Goal: Task Accomplishment & Management: Complete application form

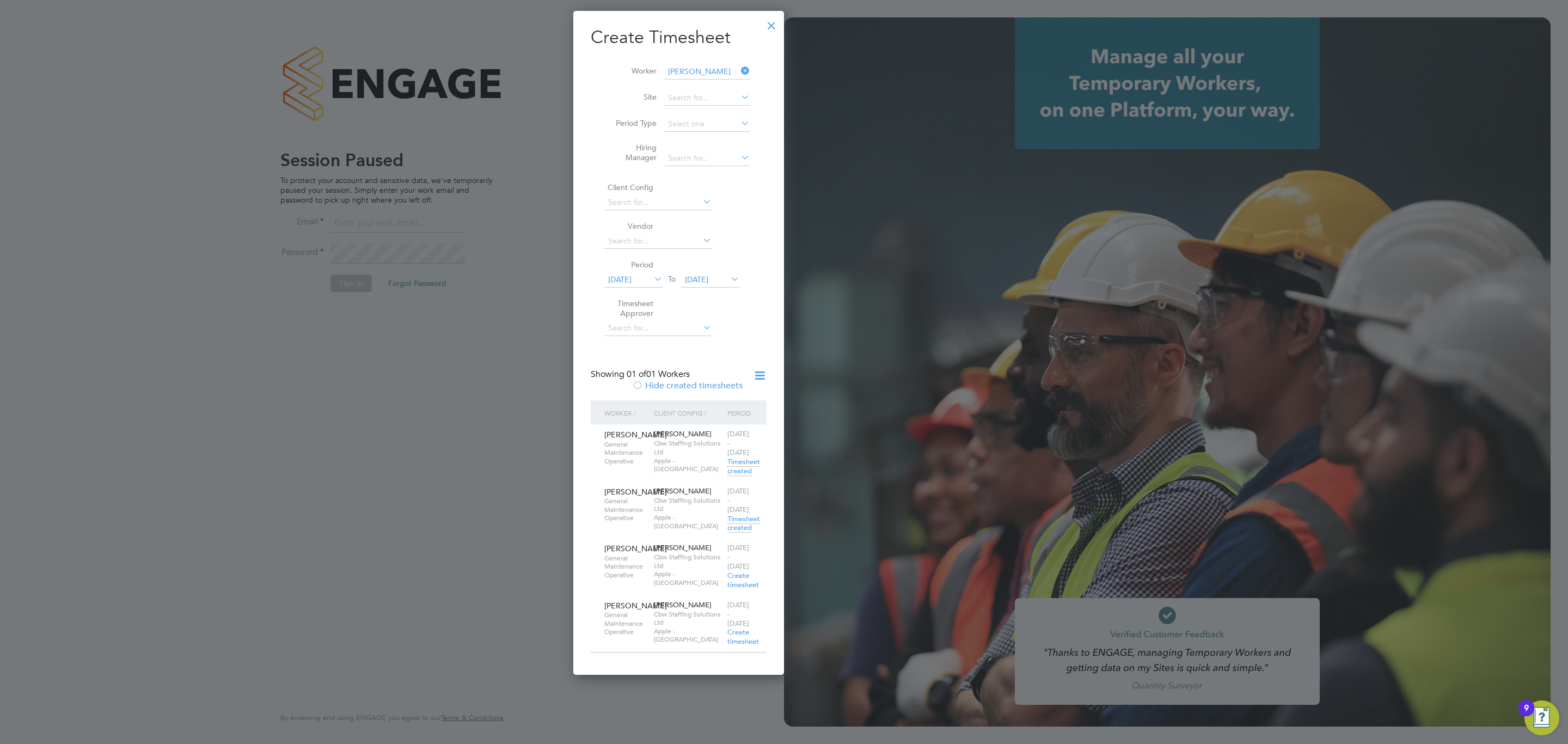
scroll to position [794, 170]
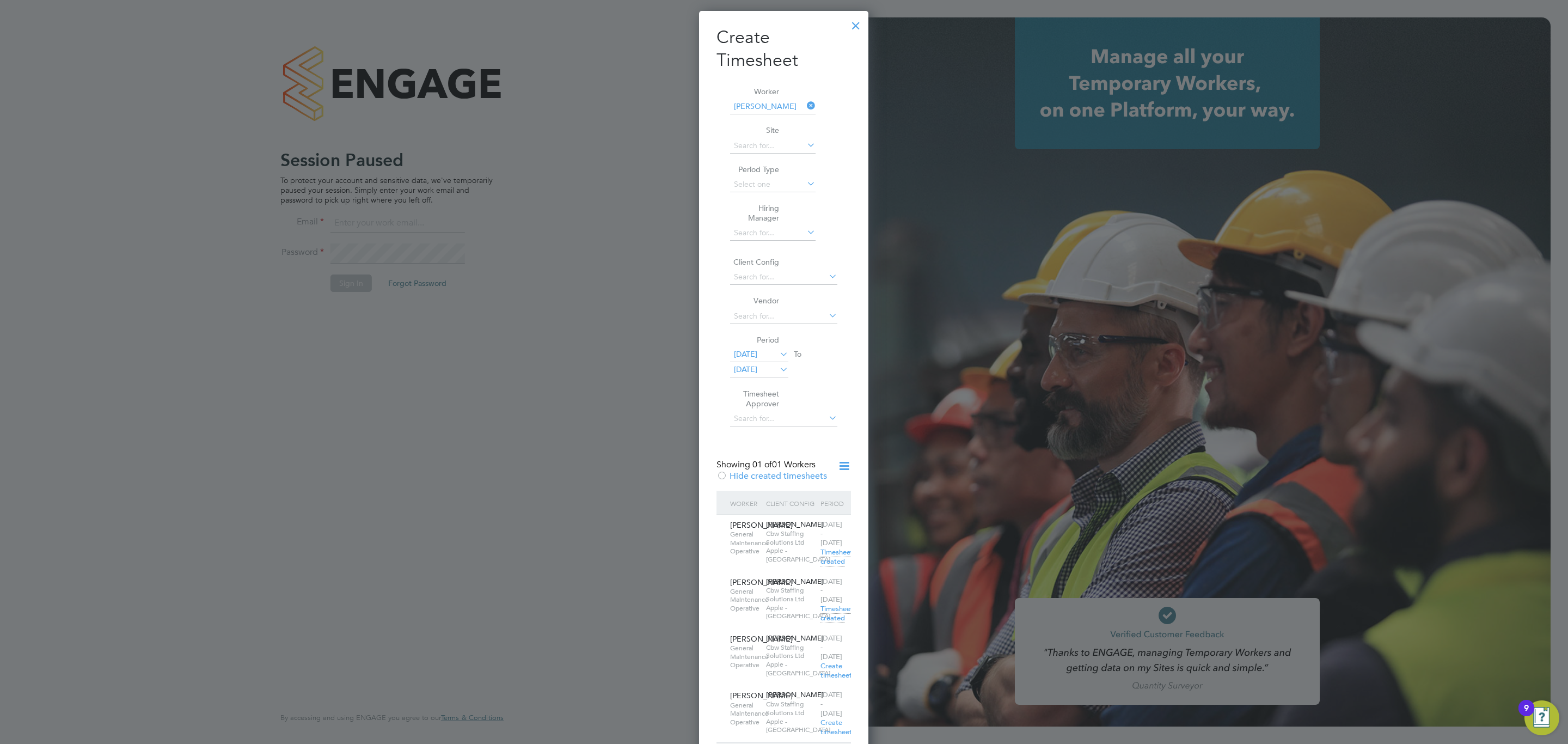
click at [848, 25] on div at bounding box center [856, 23] width 20 height 20
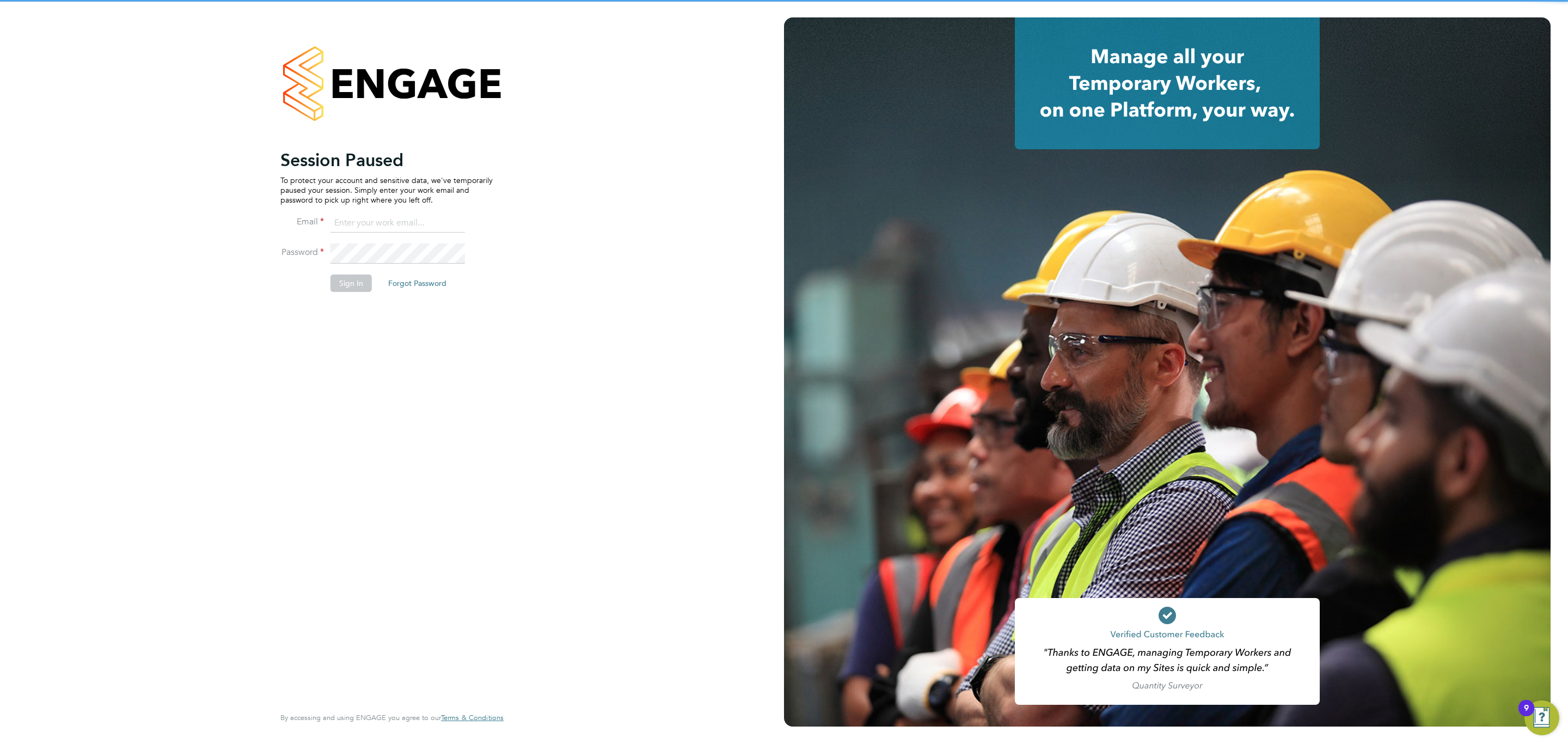
click at [341, 231] on input at bounding box center [397, 224] width 135 height 20
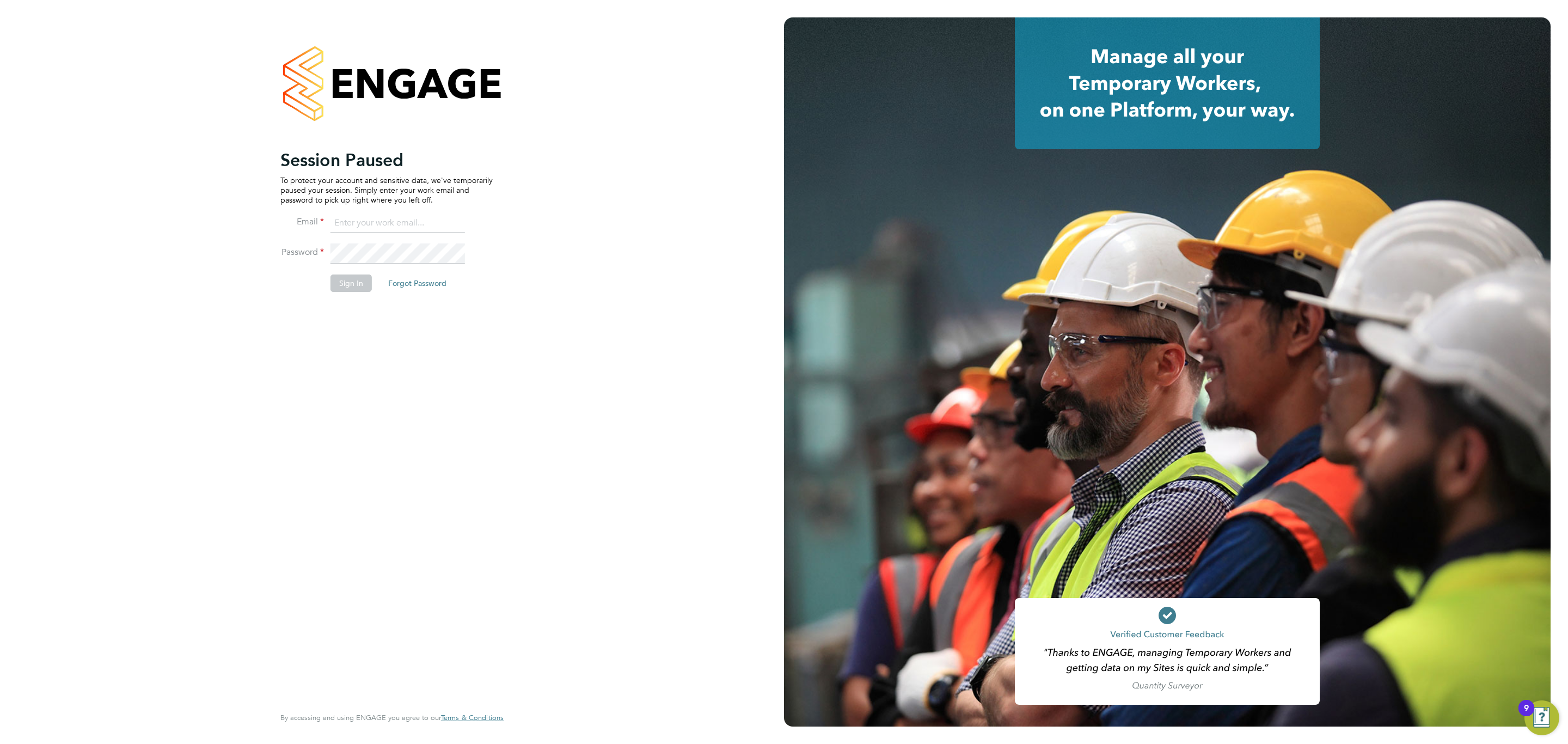
type input "info@cbwstaffingsolutions.com"
click at [367, 283] on button "Sign In" at bounding box center [350, 283] width 41 height 17
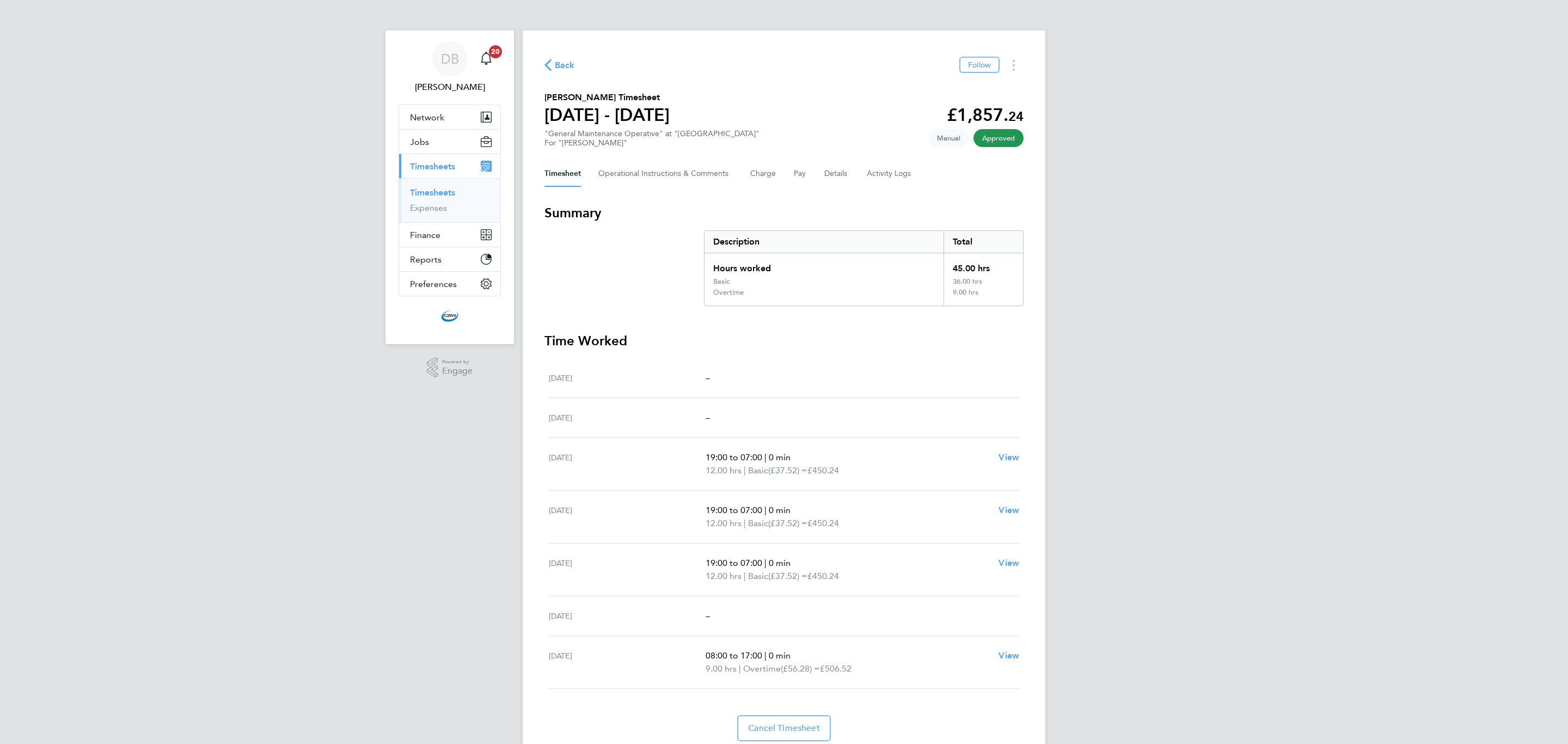
click at [448, 190] on link "Timesheets" at bounding box center [432, 192] width 45 height 10
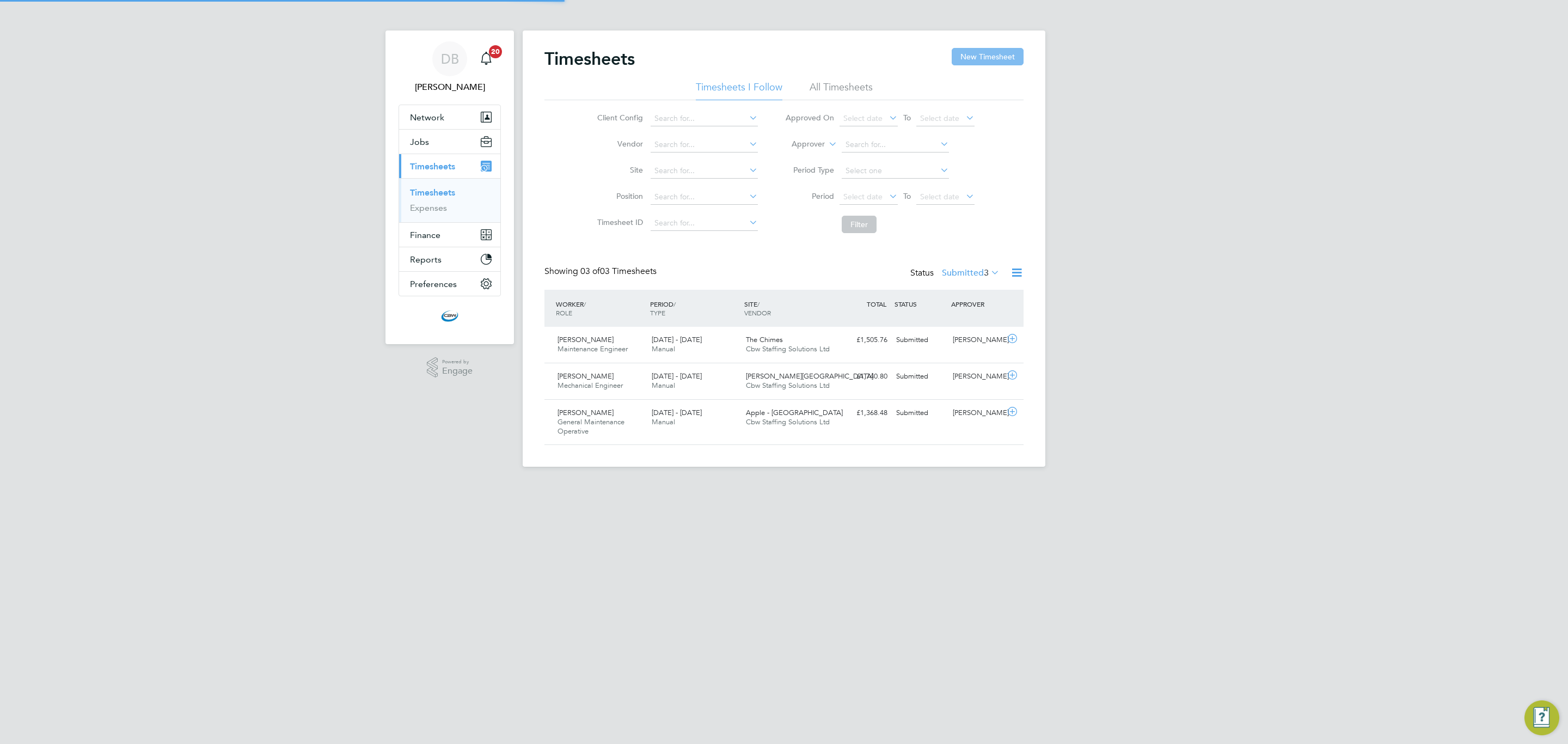
click at [973, 57] on button "New Timesheet" at bounding box center [987, 57] width 72 height 17
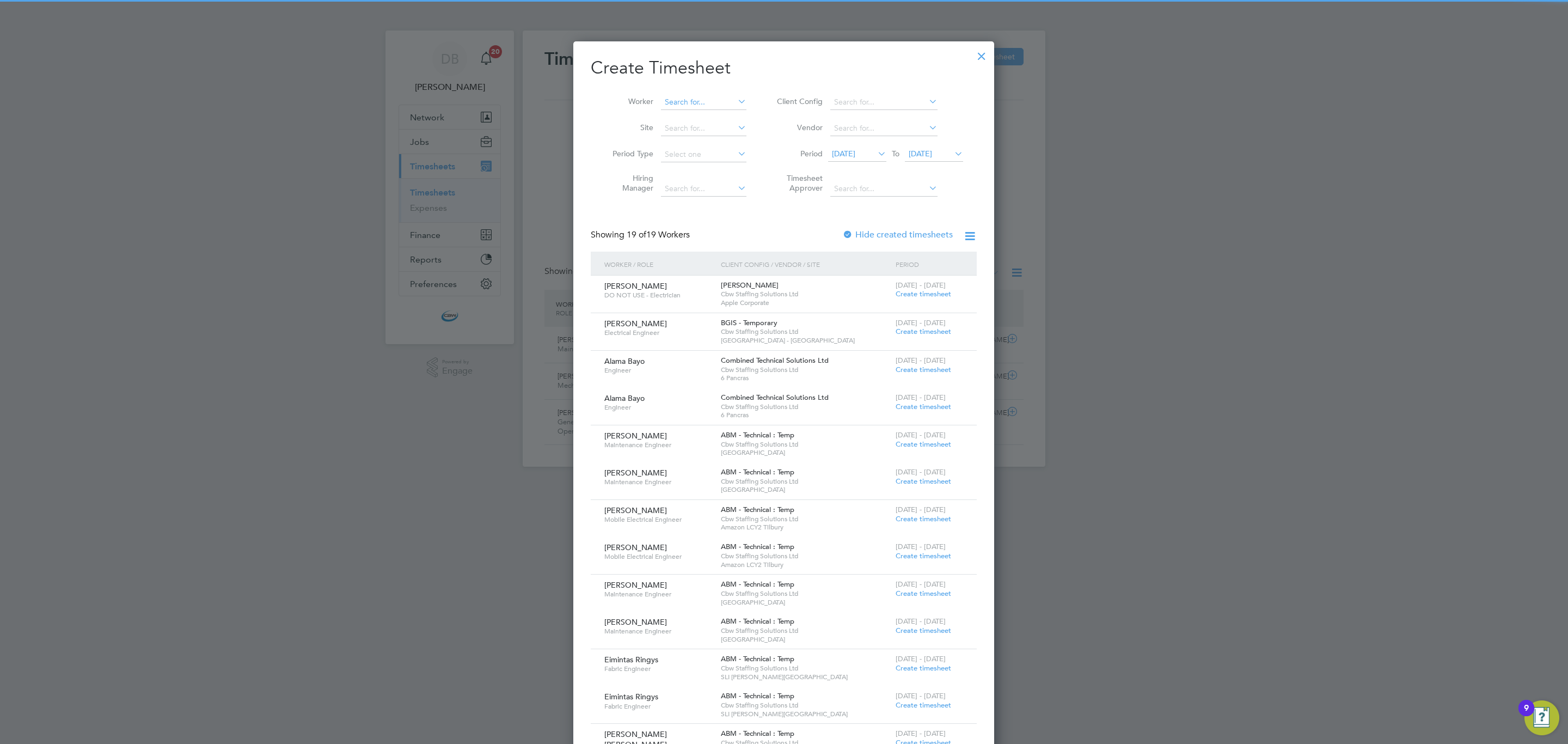
click at [672, 106] on input at bounding box center [704, 103] width 85 height 15
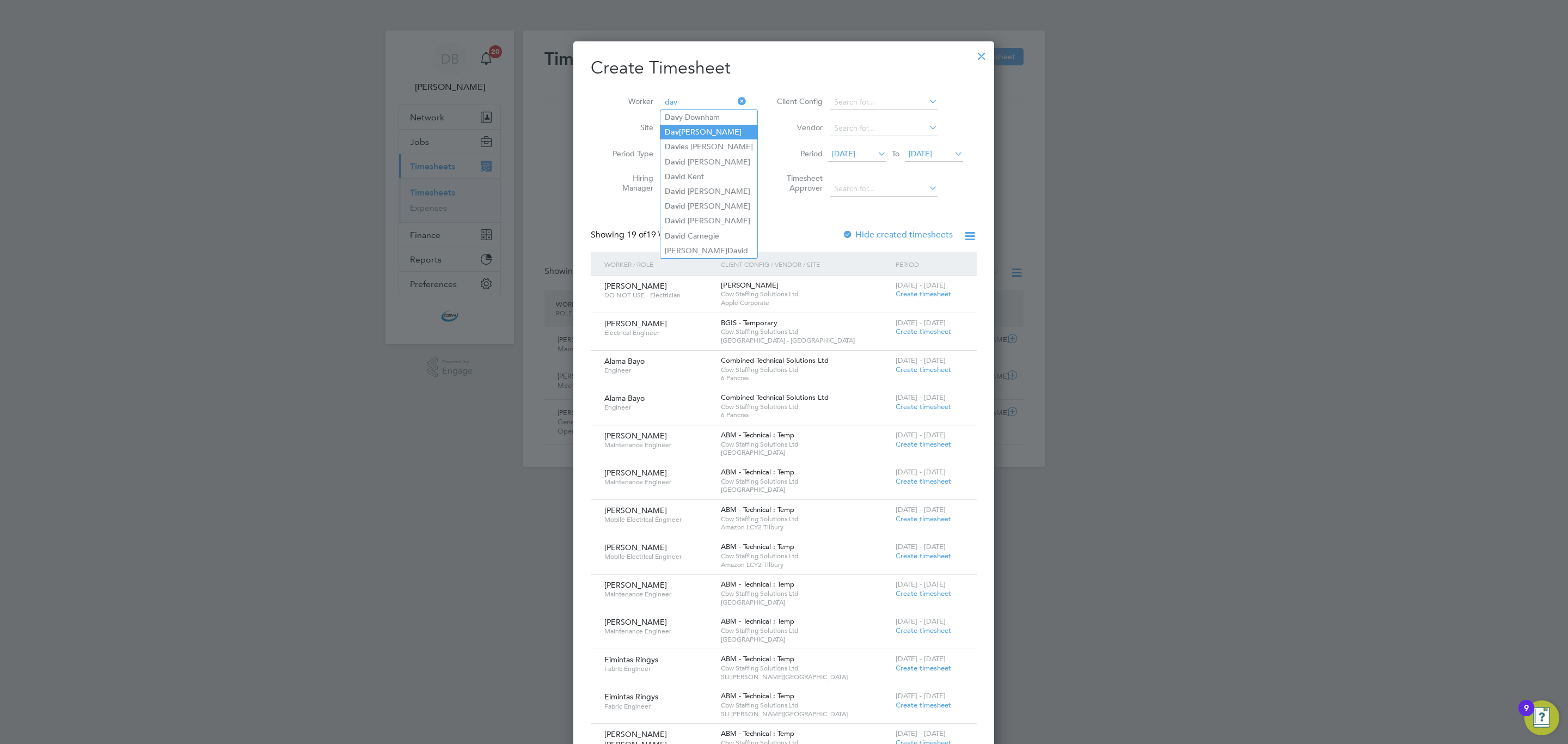
click at [714, 137] on li "Dav id Reilly" at bounding box center [709, 132] width 97 height 15
type input "[PERSON_NAME]"
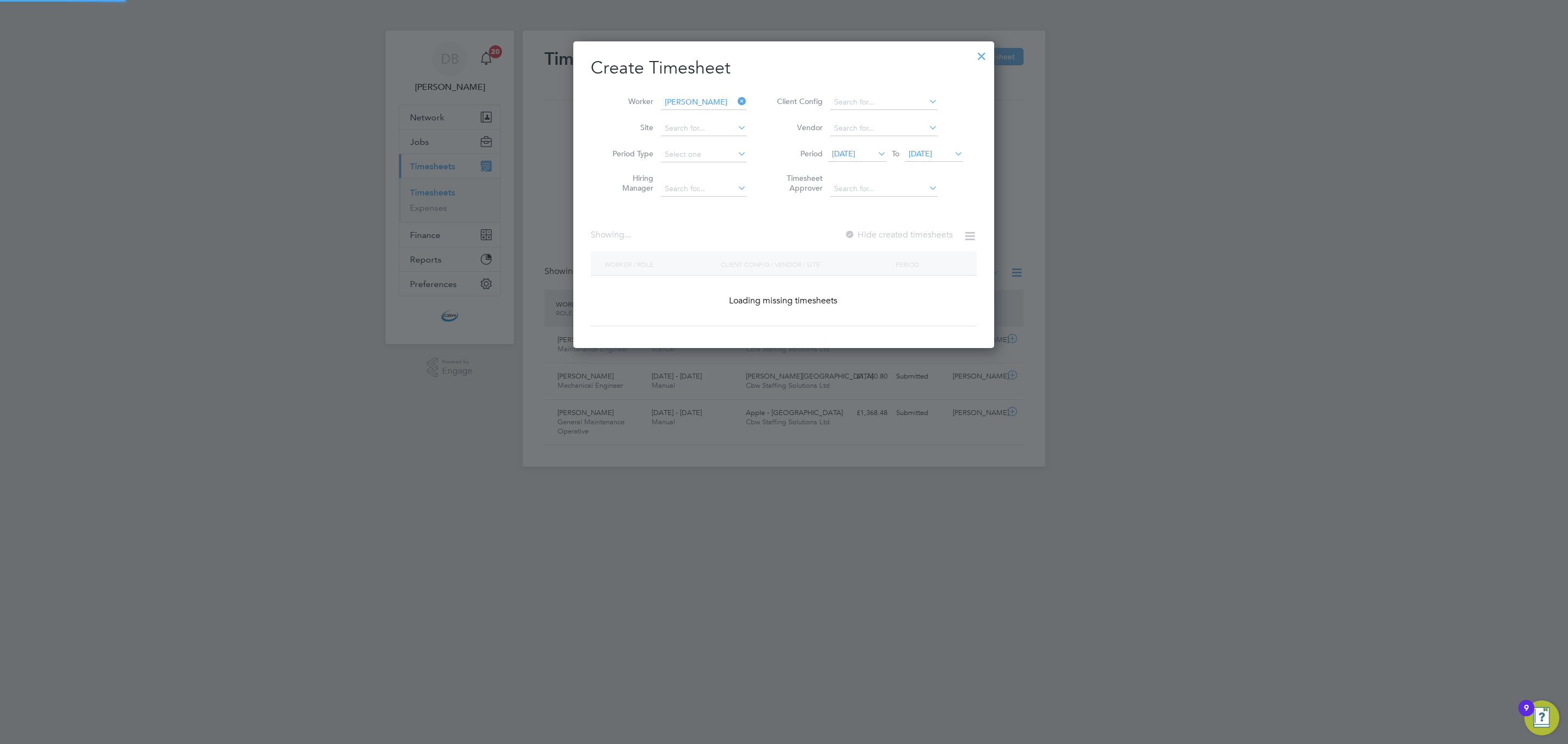
scroll to position [296, 421]
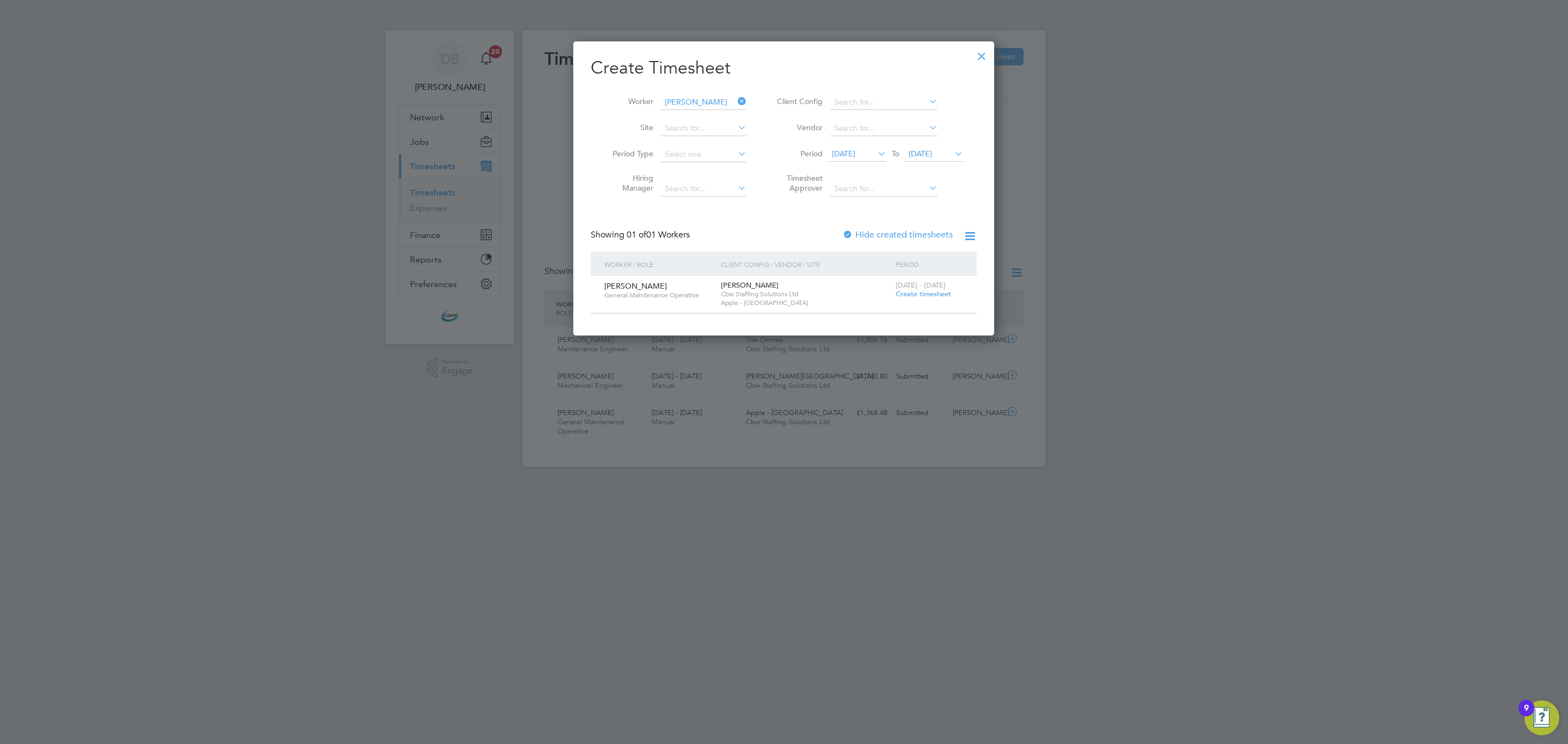
click at [920, 233] on label "Hide created timesheets" at bounding box center [897, 235] width 110 height 11
click at [903, 291] on span "Create timesheet" at bounding box center [924, 293] width 56 height 9
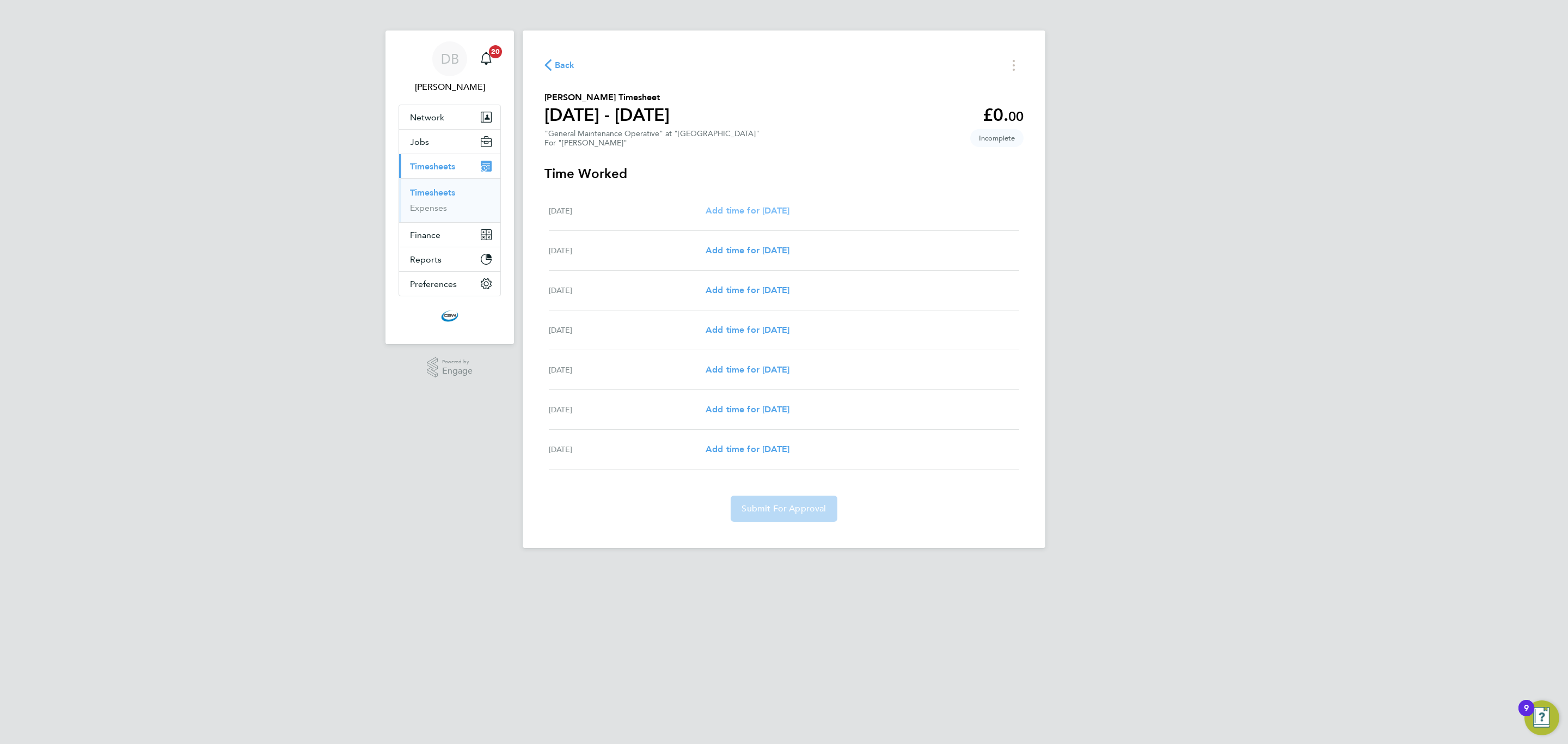
click at [752, 212] on span "Add time for Sat 02 Aug" at bounding box center [747, 210] width 84 height 10
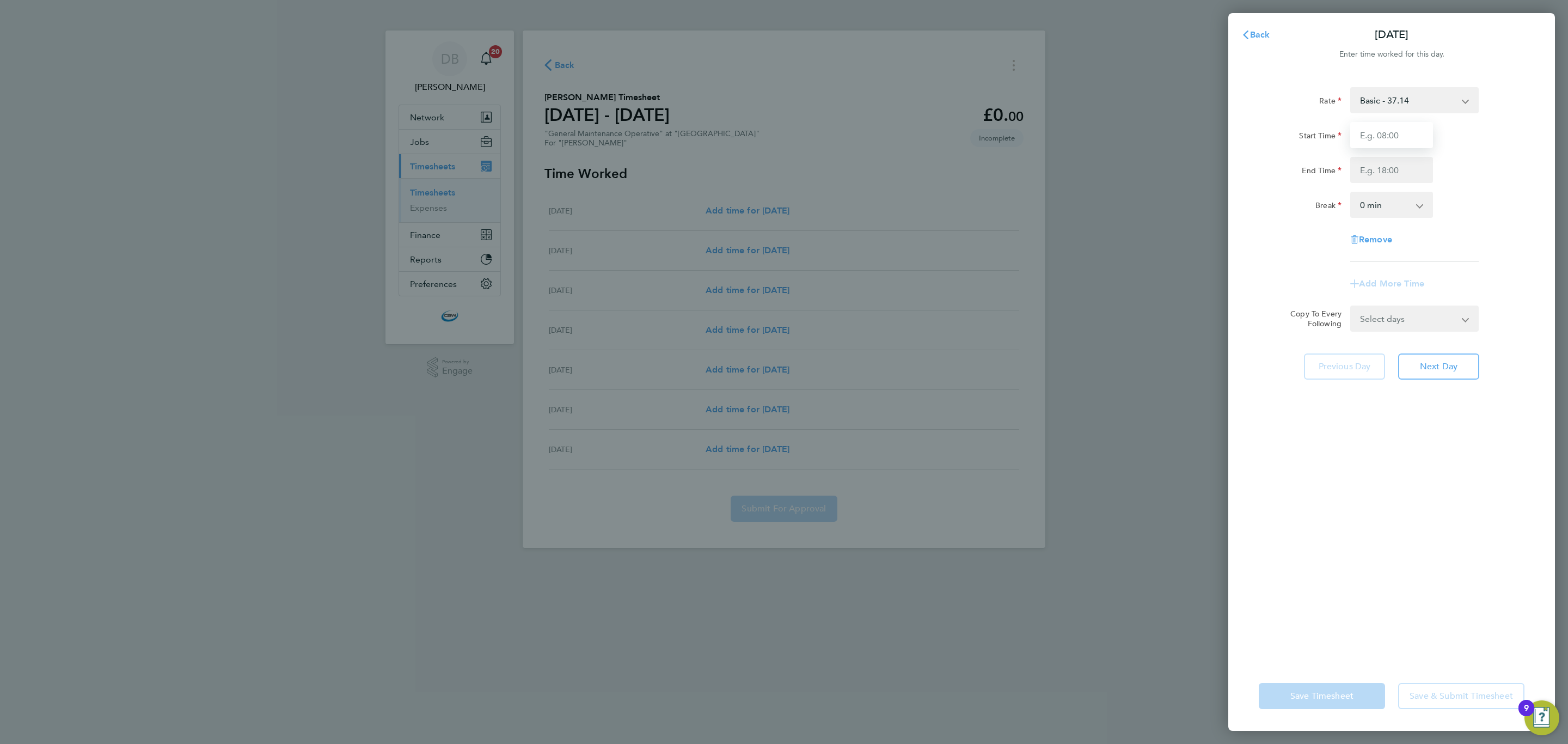
click at [1369, 131] on input "Start Time" at bounding box center [1391, 135] width 83 height 26
type input "07:00"
type input "19:00"
click at [1362, 335] on select "Select days Day Weekday (Mon-Fri) Monday Tuesday Wednesday Thursday Friday Sund…" at bounding box center [1408, 336] width 114 height 24
select select "DAY"
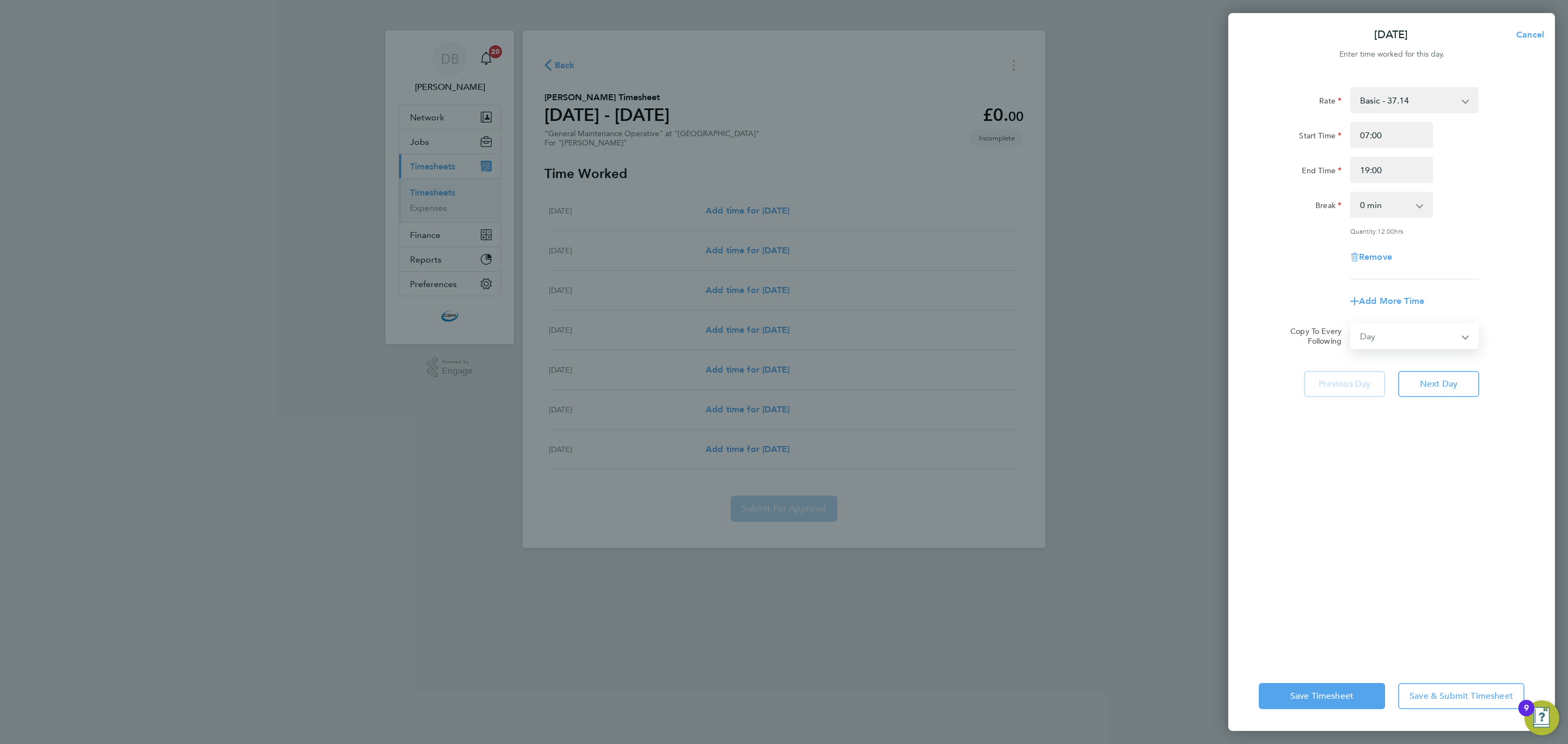
click at [1351, 324] on select "Select days Day Weekday (Mon-Fri) Monday Tuesday Wednesday Thursday Friday Sund…" at bounding box center [1408, 336] width 114 height 24
drag, startPoint x: 1367, startPoint y: 368, endPoint x: 1367, endPoint y: 374, distance: 6.0
click at [1367, 368] on select "03 Aug 2025 04 Aug 2025 05 Aug 2025 06 Aug 2025 07 Aug 2025 08 Aug 2025" at bounding box center [1407, 371] width 113 height 24
select select "2025-08-03"
click at [1351, 359] on select "03 Aug 2025 04 Aug 2025 05 Aug 2025 06 Aug 2025 07 Aug 2025 08 Aug 2025" at bounding box center [1407, 371] width 113 height 24
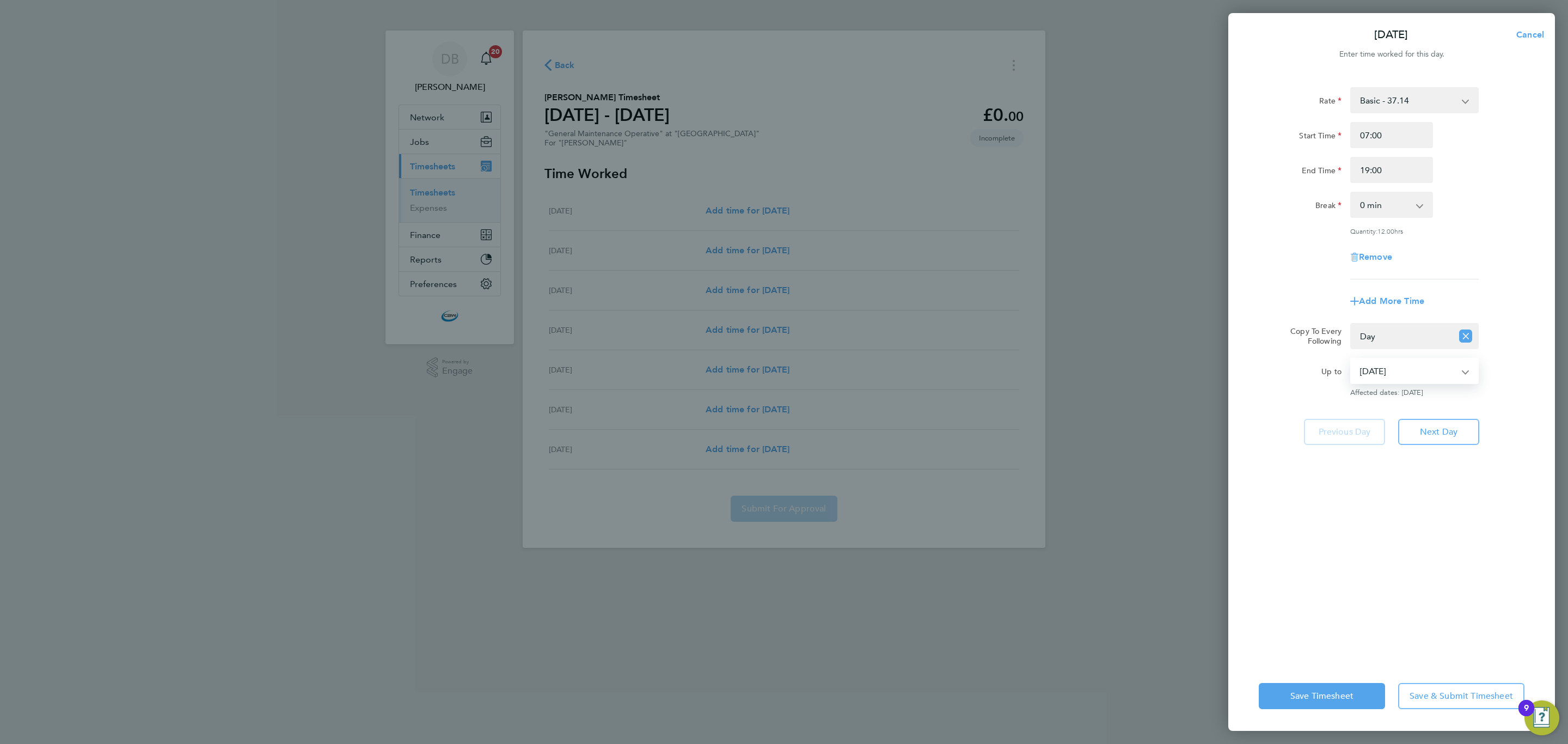
click at [1313, 713] on div "Save Timesheet Save & Submit Timesheet" at bounding box center [1391, 696] width 327 height 70
click at [1313, 699] on span "Save Timesheet" at bounding box center [1322, 696] width 63 height 11
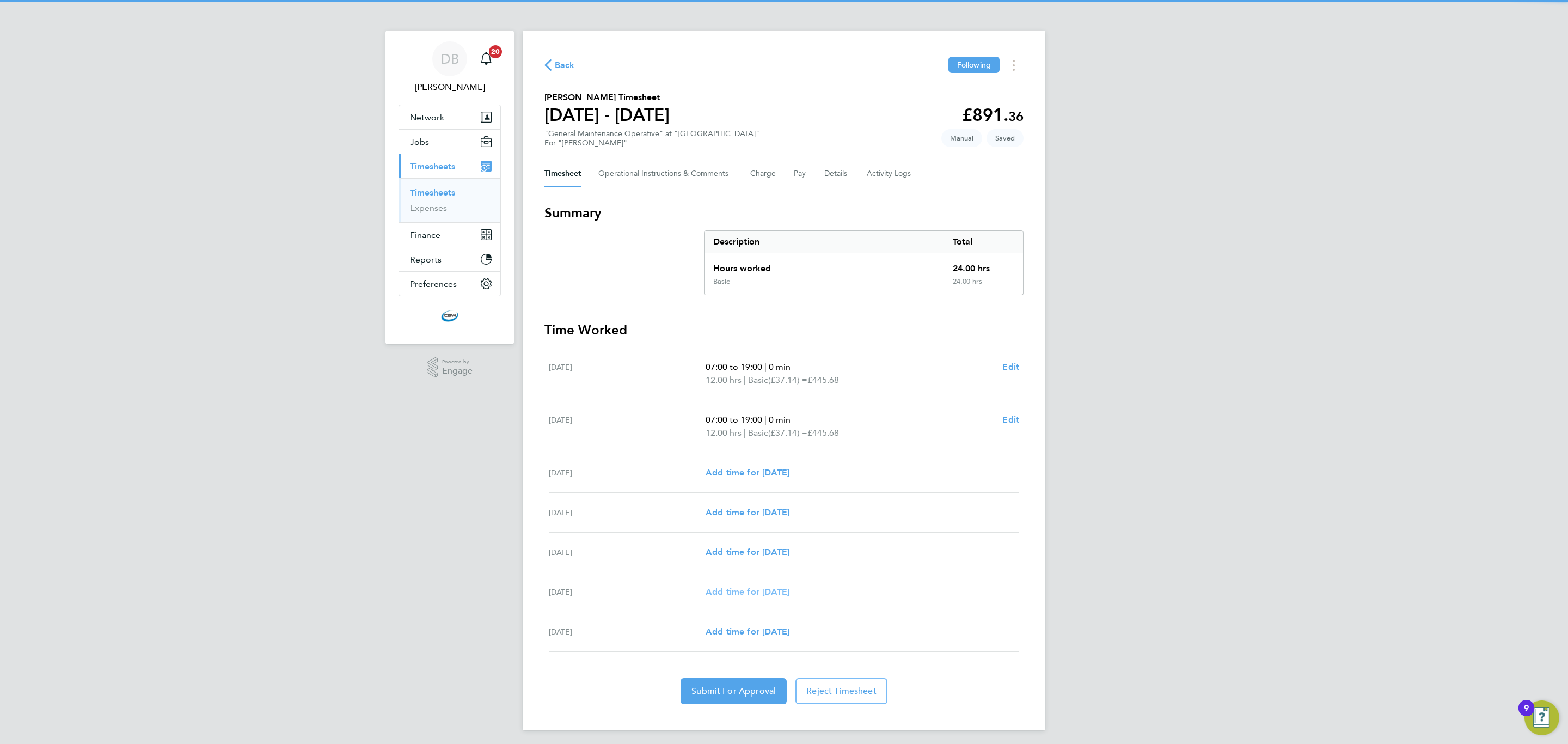
click at [785, 594] on span "Add time for [DATE]" at bounding box center [747, 592] width 84 height 10
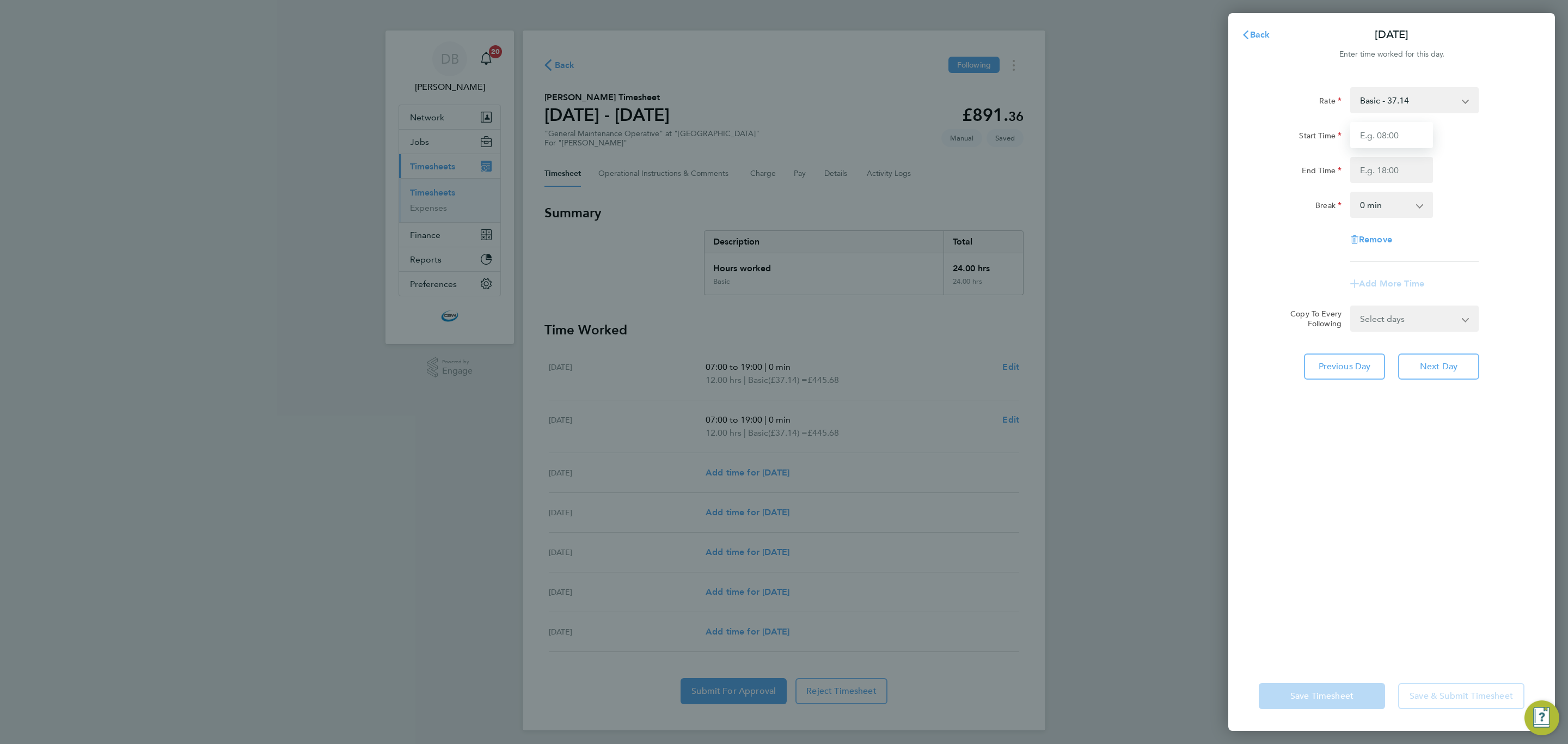
click at [1400, 141] on input "Start Time" at bounding box center [1391, 135] width 83 height 26
type input "07:00"
select select "15"
click at [1400, 163] on input "End Time" at bounding box center [1391, 170] width 83 height 26
type input "19:00"
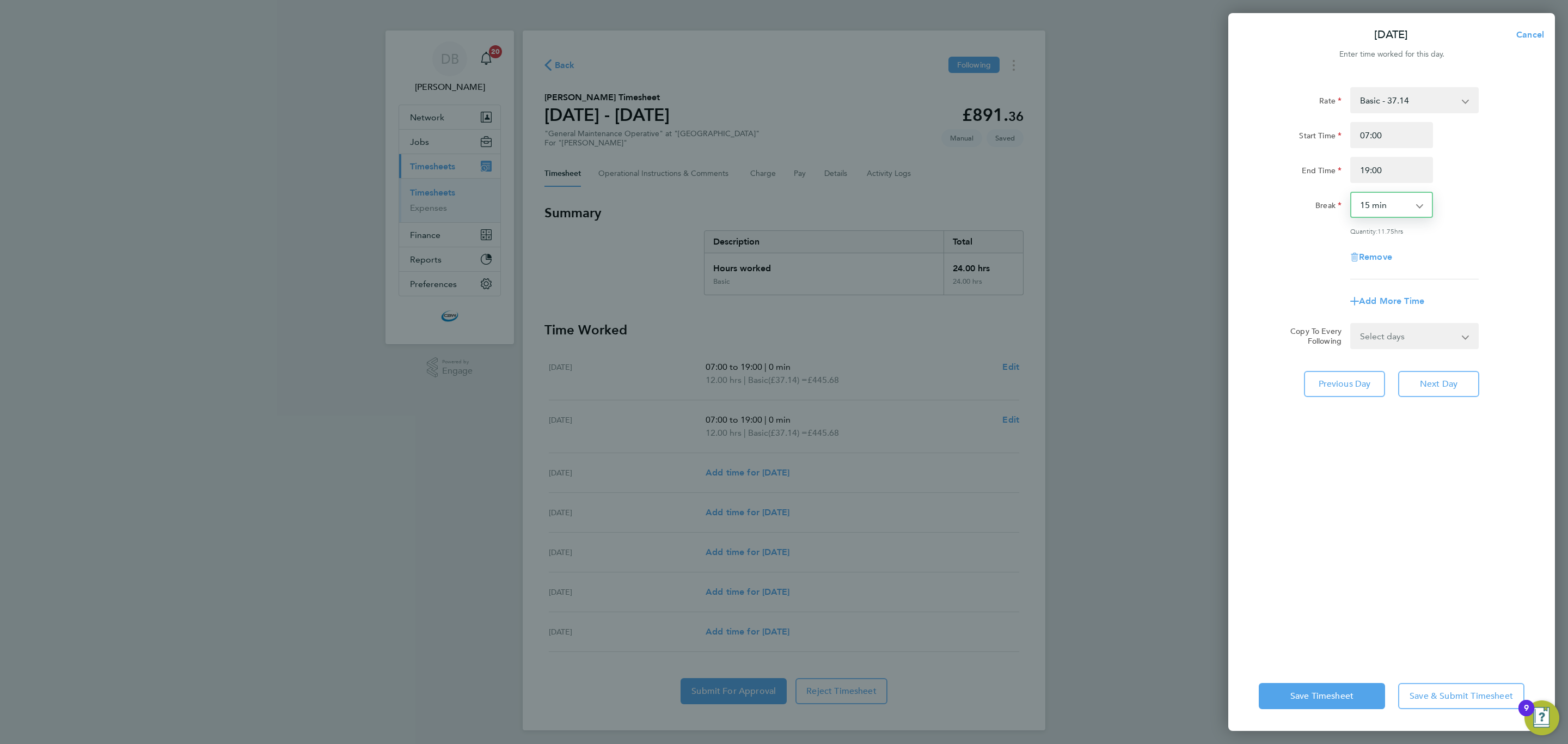
click at [1401, 207] on select "0 min 15 min 30 min 45 min 60 min 75 min 90 min" at bounding box center [1384, 205] width 68 height 24
select select "0"
click at [1351, 193] on select "0 min 15 min 30 min 45 min 60 min 75 min 90 min" at bounding box center [1384, 205] width 68 height 24
click at [1452, 691] on span "Save & Submit Timesheet" at bounding box center [1461, 696] width 103 height 11
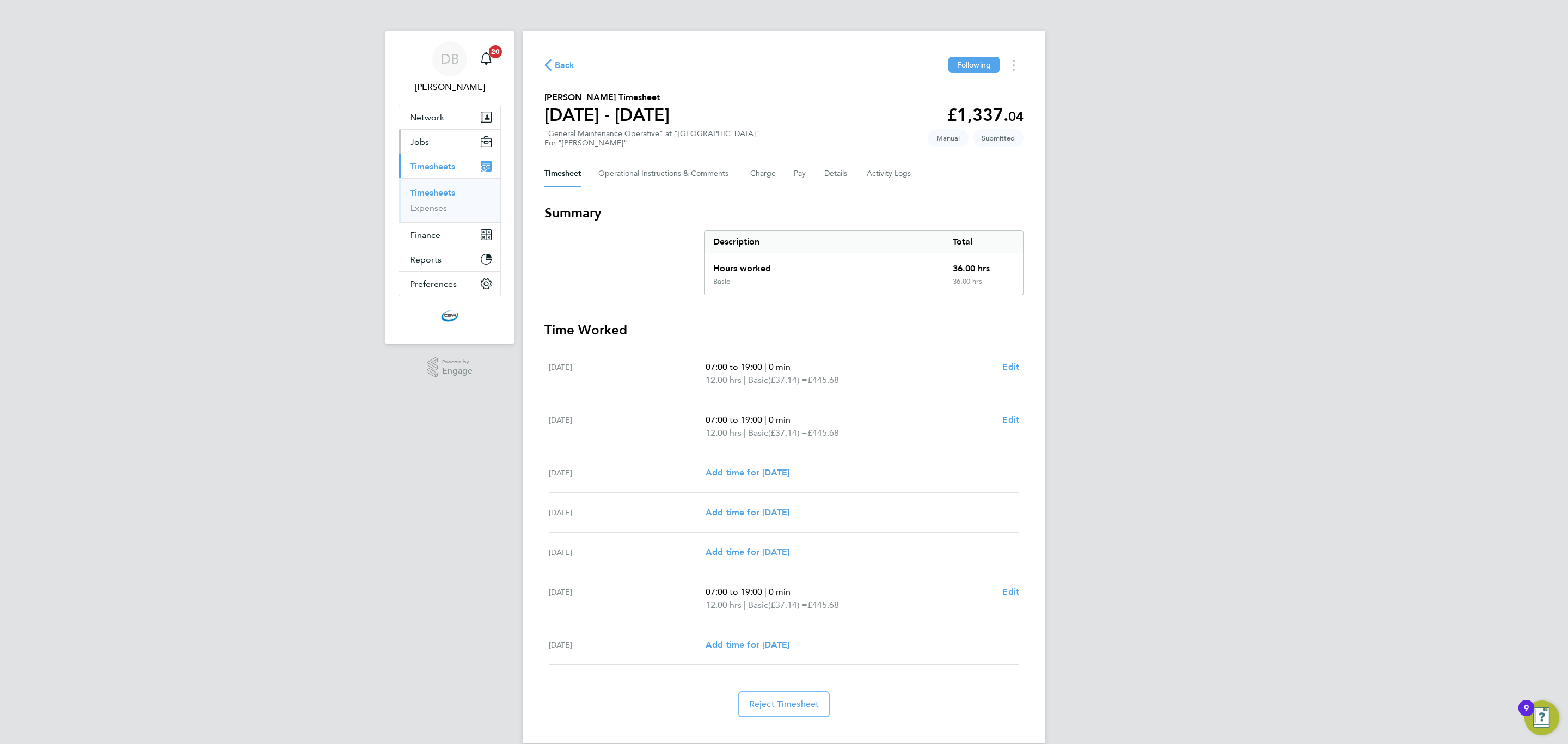
click at [431, 140] on button "Jobs" at bounding box center [450, 142] width 101 height 24
click at [441, 183] on link "Vacancies" at bounding box center [429, 183] width 38 height 10
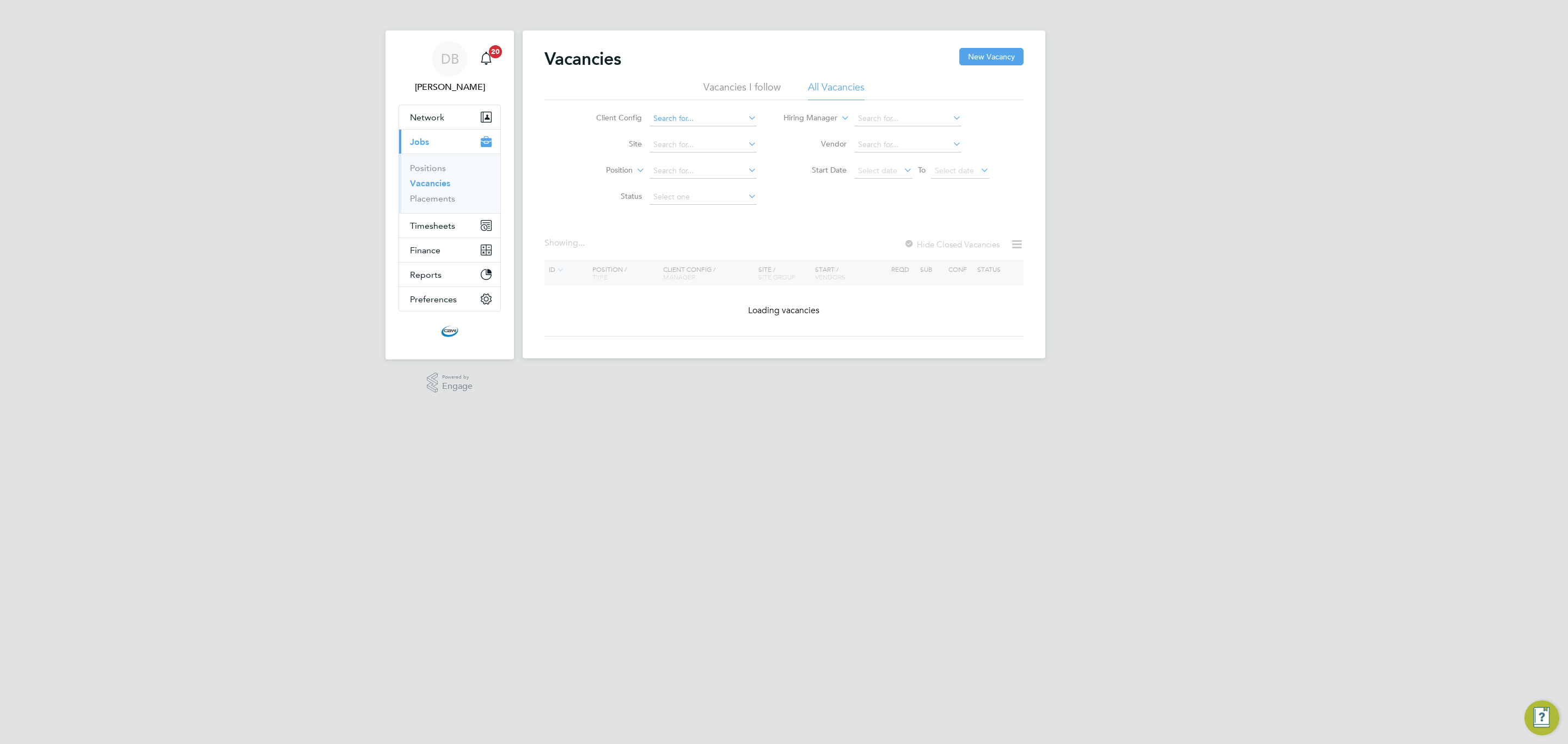
click at [675, 122] on input at bounding box center [703, 119] width 108 height 15
click at [681, 131] on li "Apleon a - Pretium" at bounding box center [702, 133] width 108 height 15
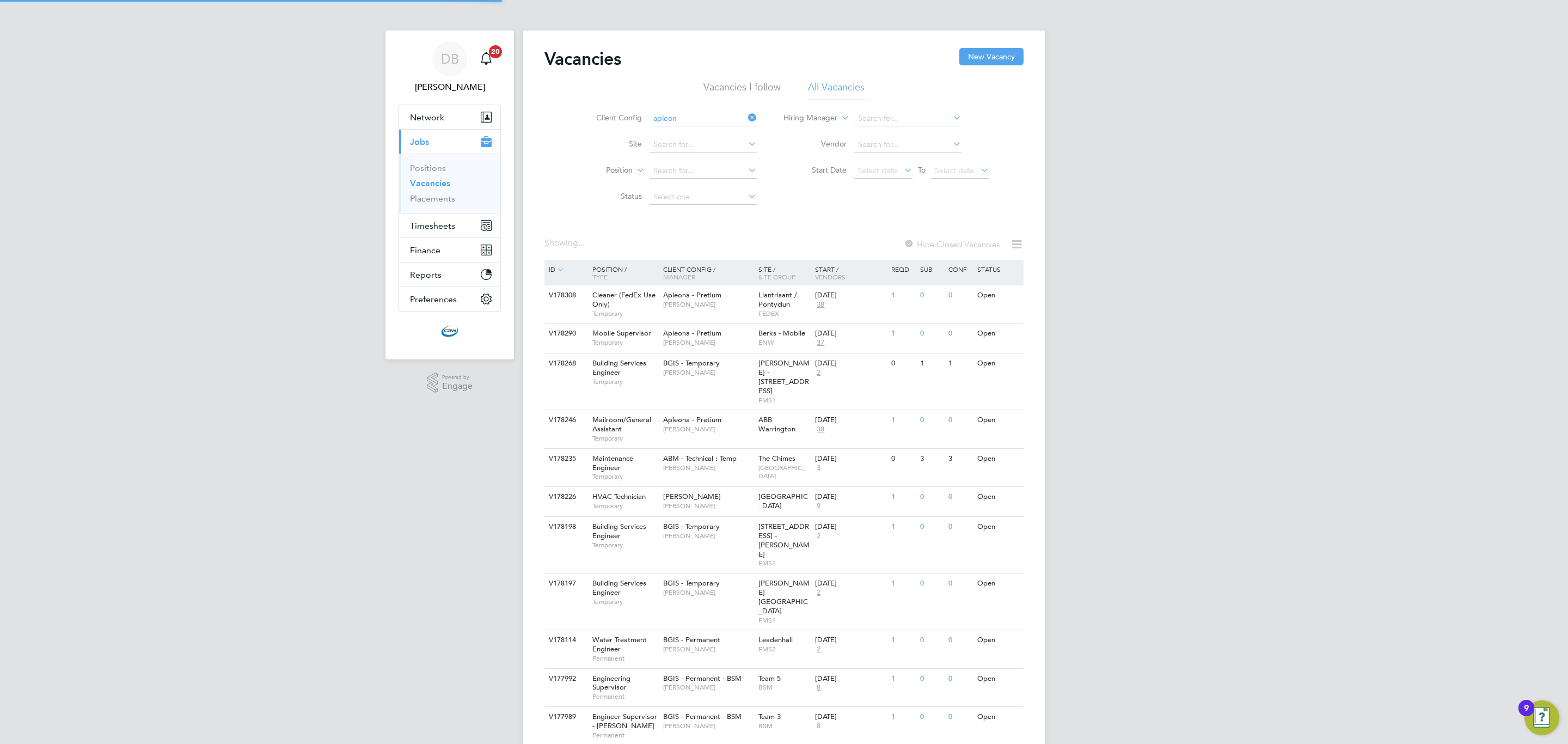
type input "Apleona - Pretium"
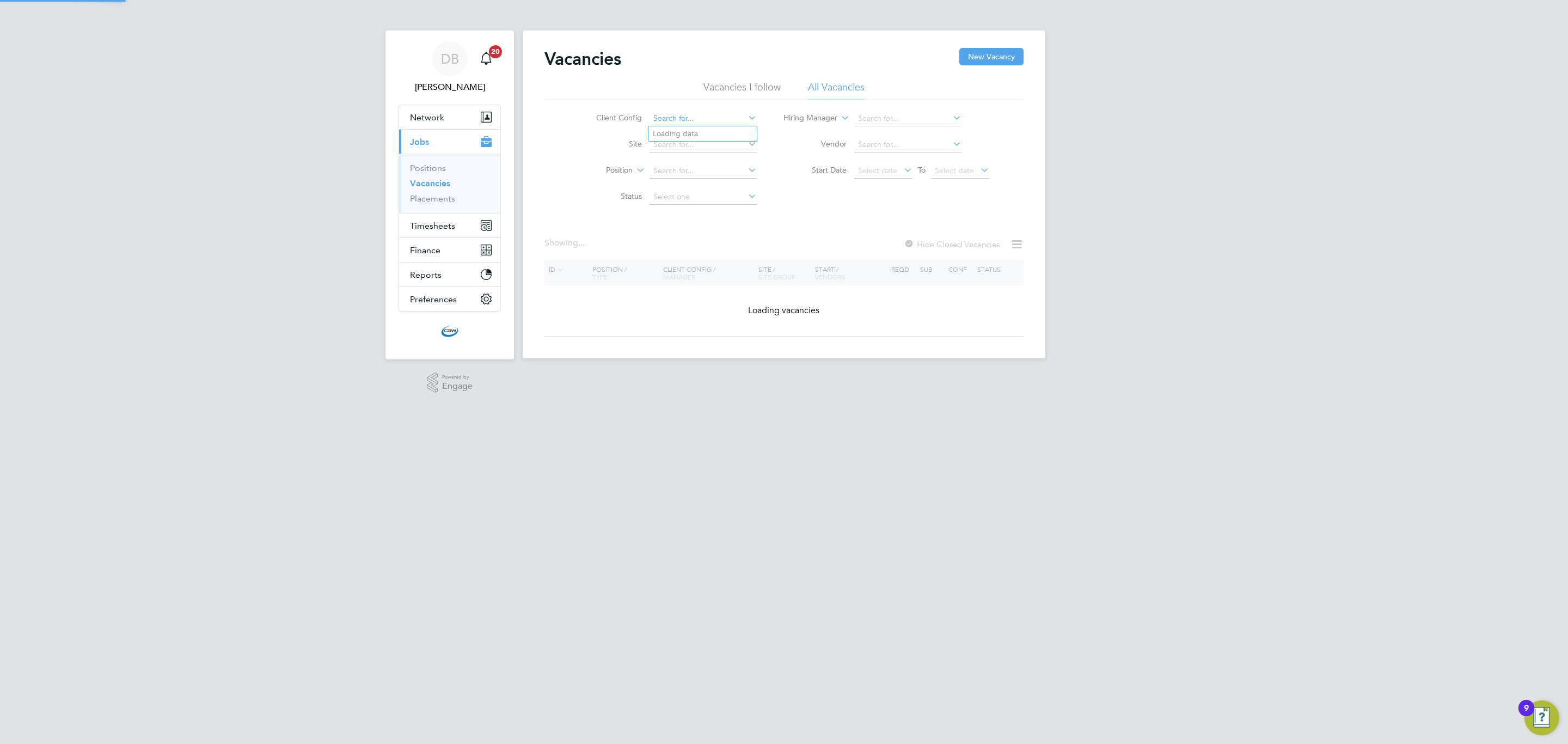
click at [685, 119] on input at bounding box center [703, 119] width 108 height 15
click at [694, 136] on li "Combined Technical Solutions Ltd" at bounding box center [711, 133] width 124 height 15
type input "Combined Technical Solutions Ltd"
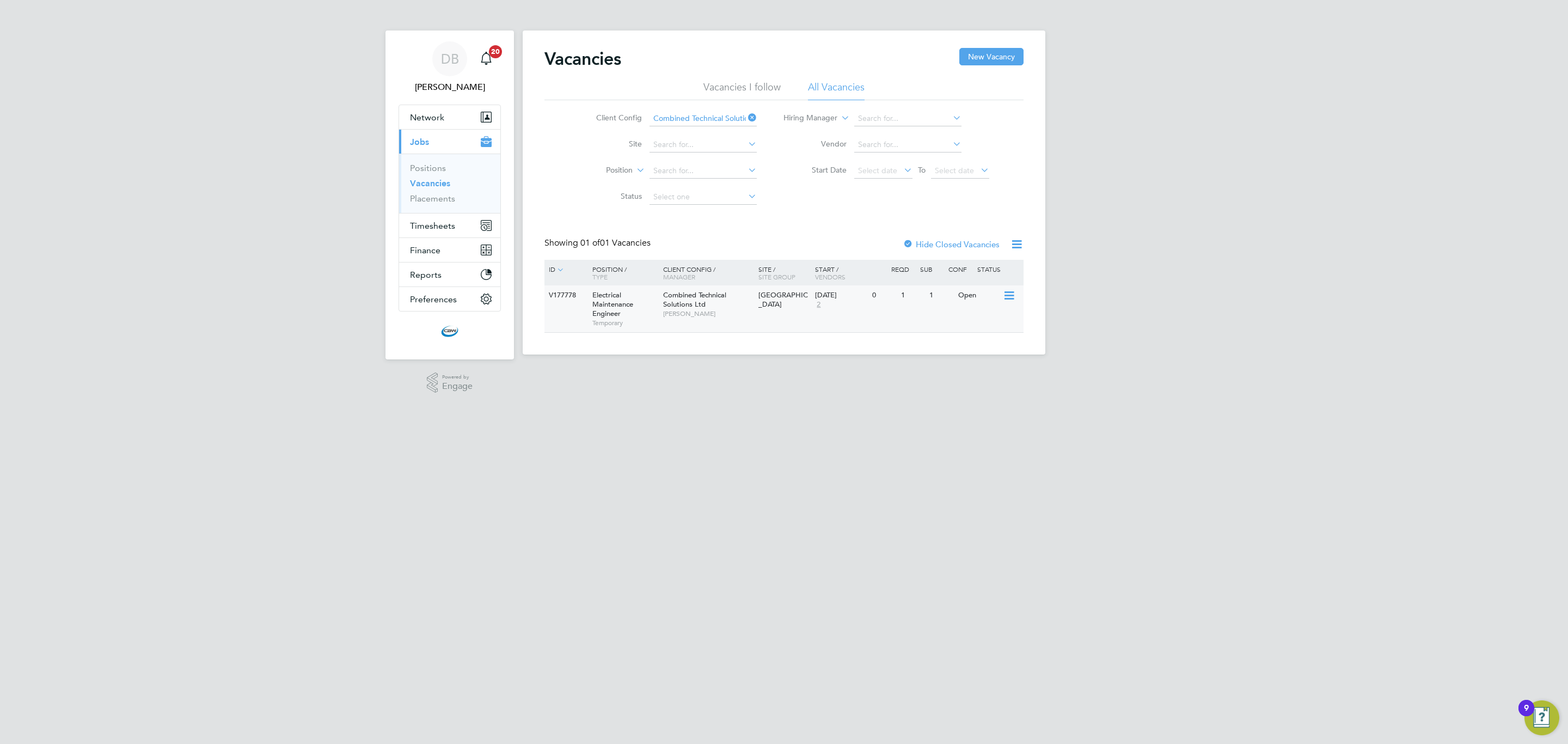
click at [742, 305] on div "Combined Technical Solutions Ltd Andy Tucker" at bounding box center [708, 305] width 95 height 38
click at [746, 115] on icon at bounding box center [746, 117] width 0 height 15
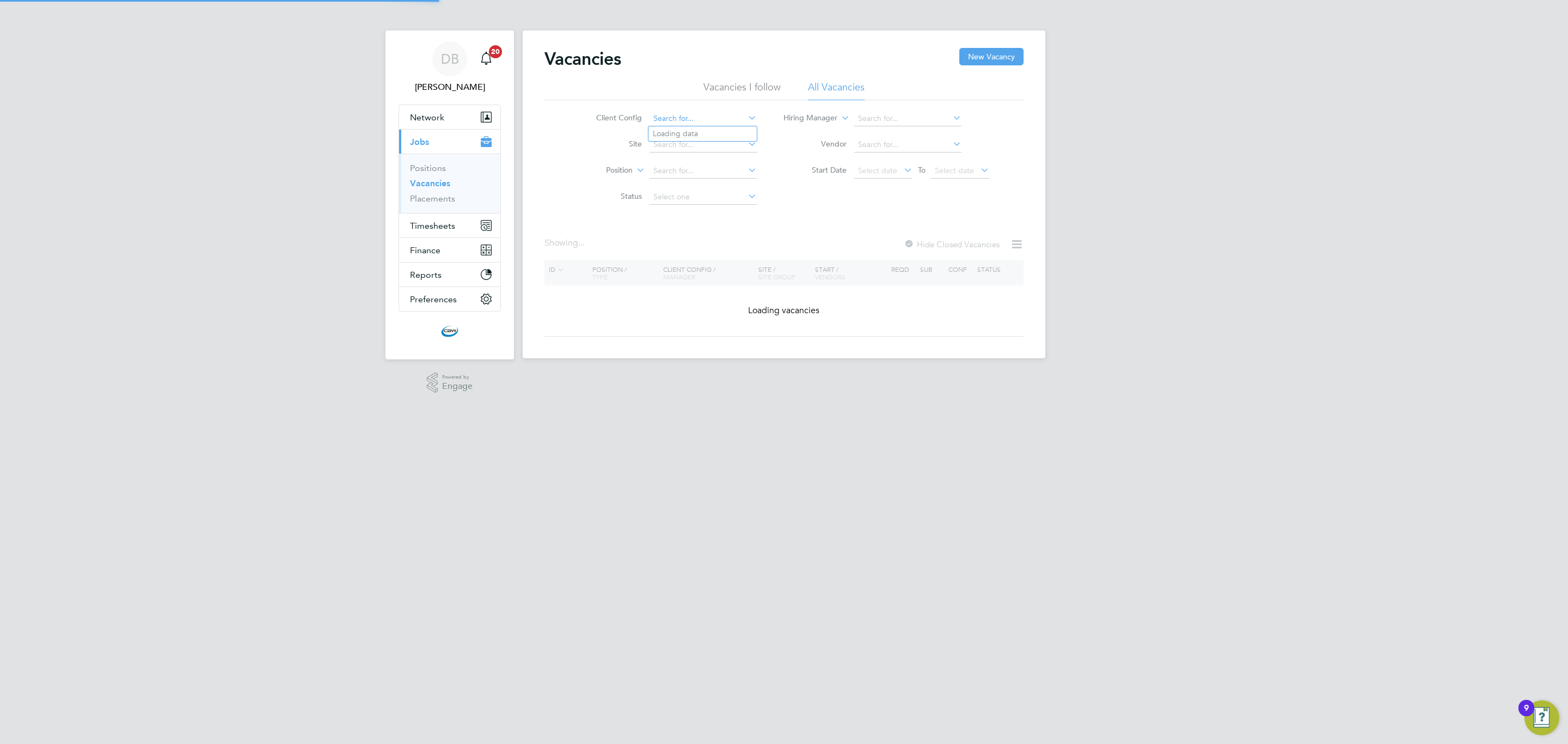
click at [663, 117] on input at bounding box center [703, 119] width 108 height 15
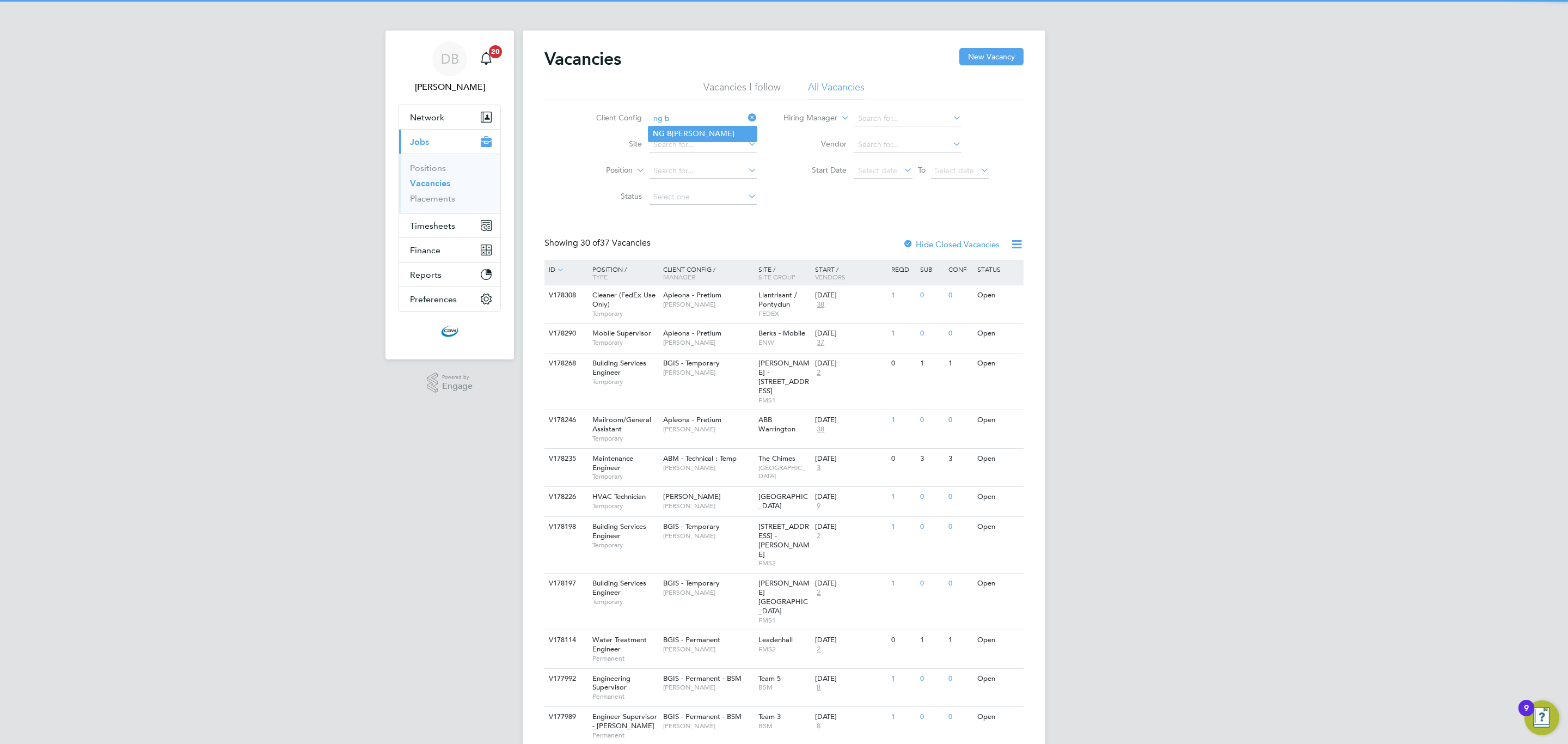
click at [667, 137] on b "B" at bounding box center [669, 133] width 5 height 9
type input "[PERSON_NAME]"
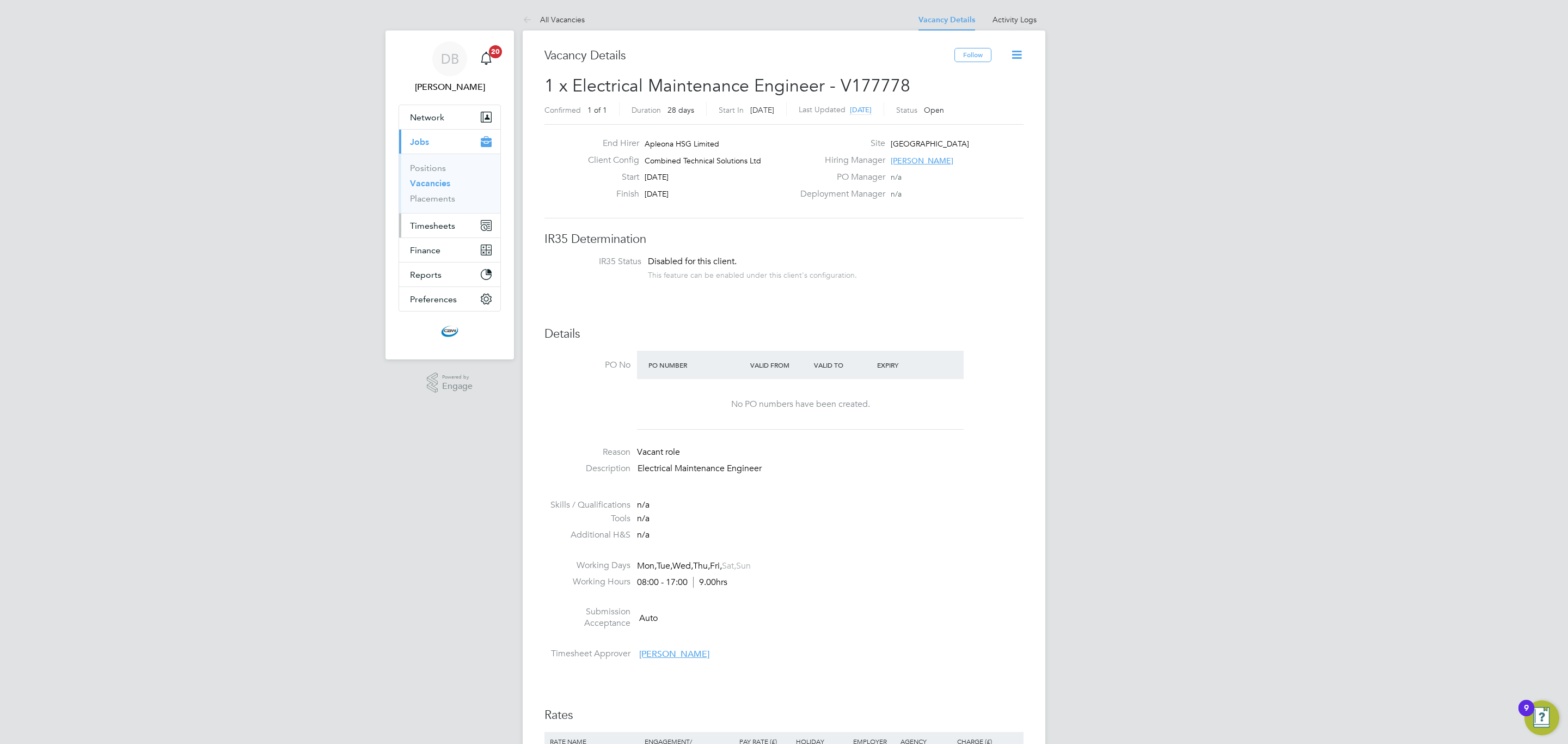
click at [434, 228] on span "Timesheets" at bounding box center [432, 226] width 45 height 10
click at [449, 194] on link "Timesheets" at bounding box center [432, 192] width 45 height 10
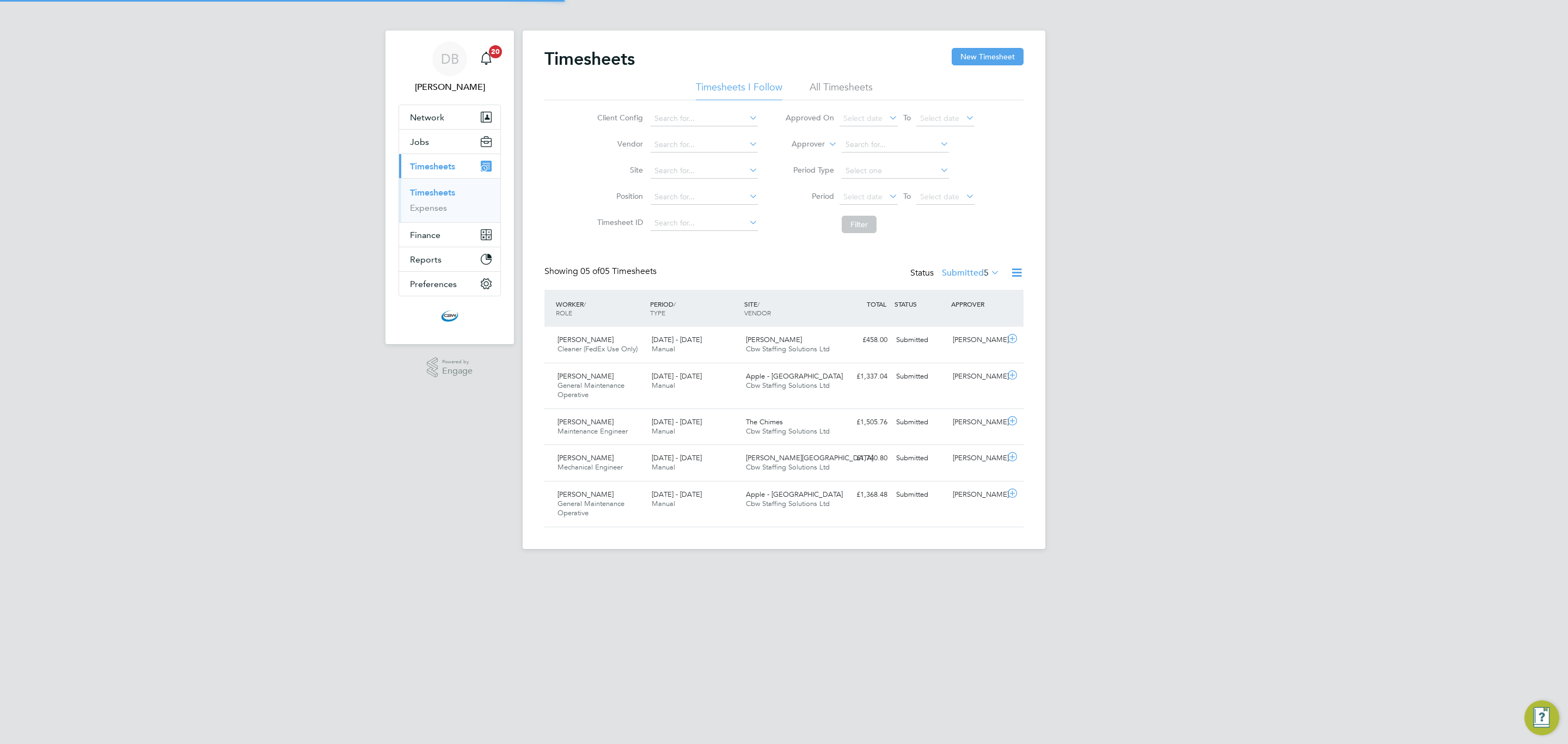
scroll to position [28, 95]
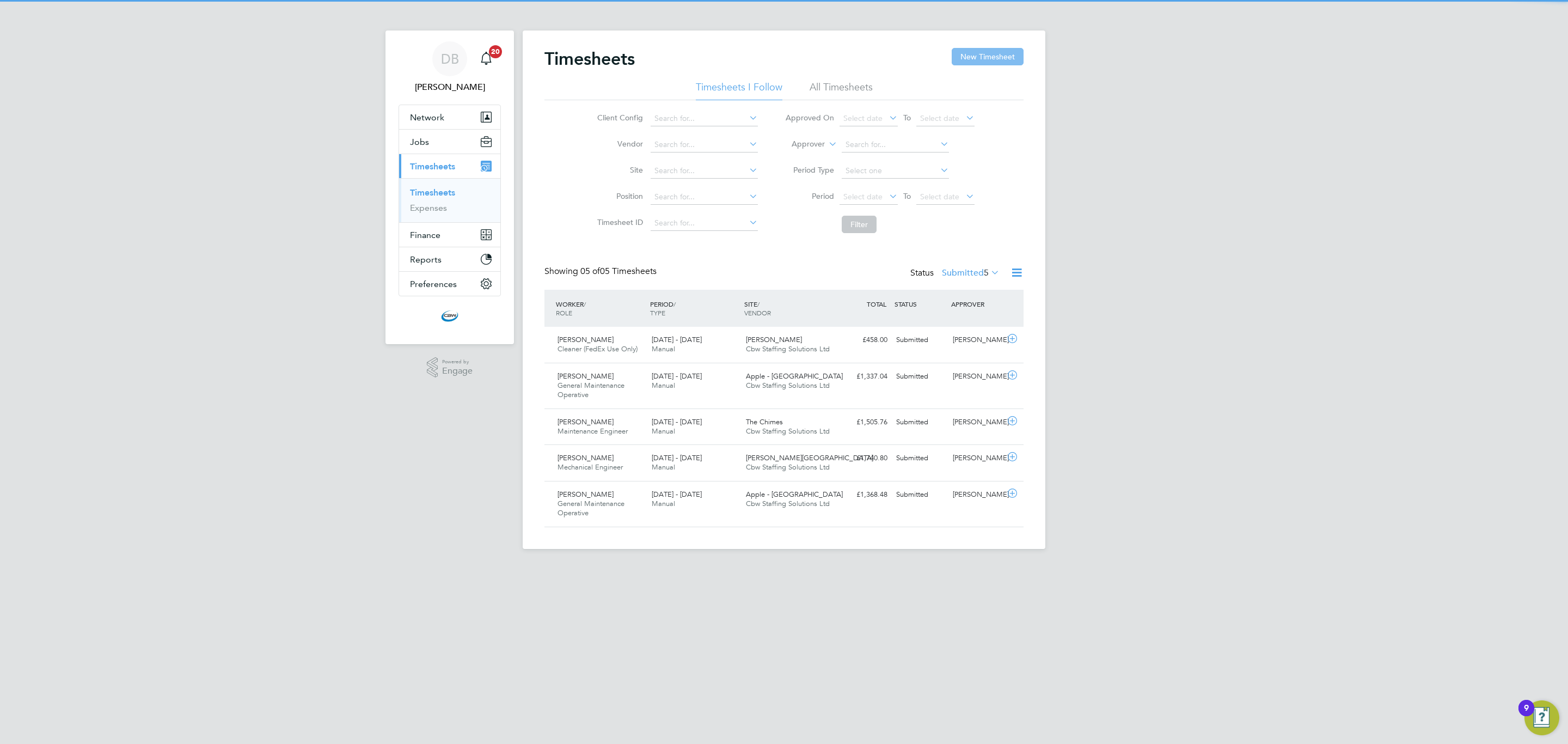
click at [989, 59] on button "New Timesheet" at bounding box center [987, 57] width 72 height 17
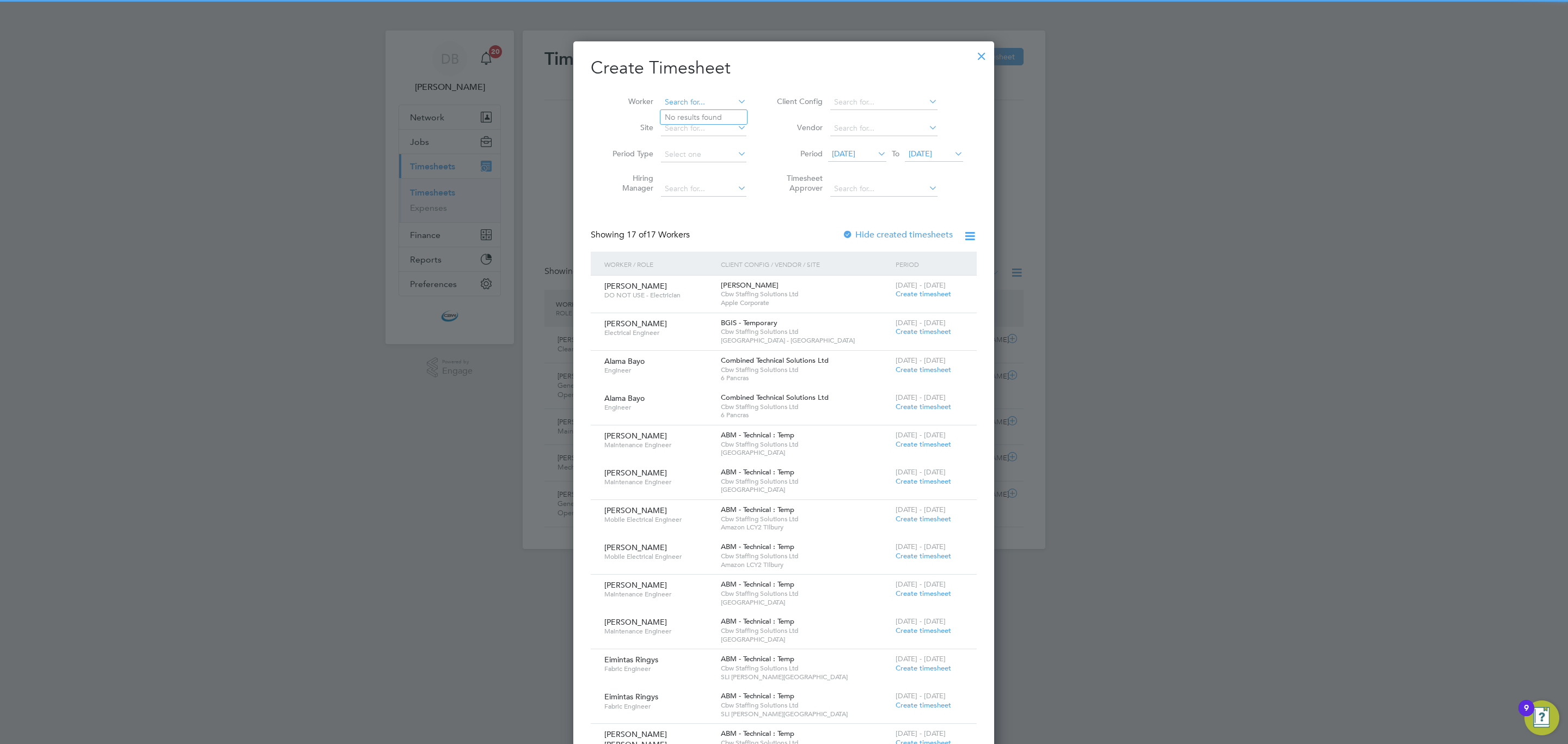
click at [676, 97] on input at bounding box center [704, 103] width 85 height 15
click at [697, 110] on li "[PERSON_NAME]" at bounding box center [727, 117] width 135 height 15
type input "[PERSON_NAME]"
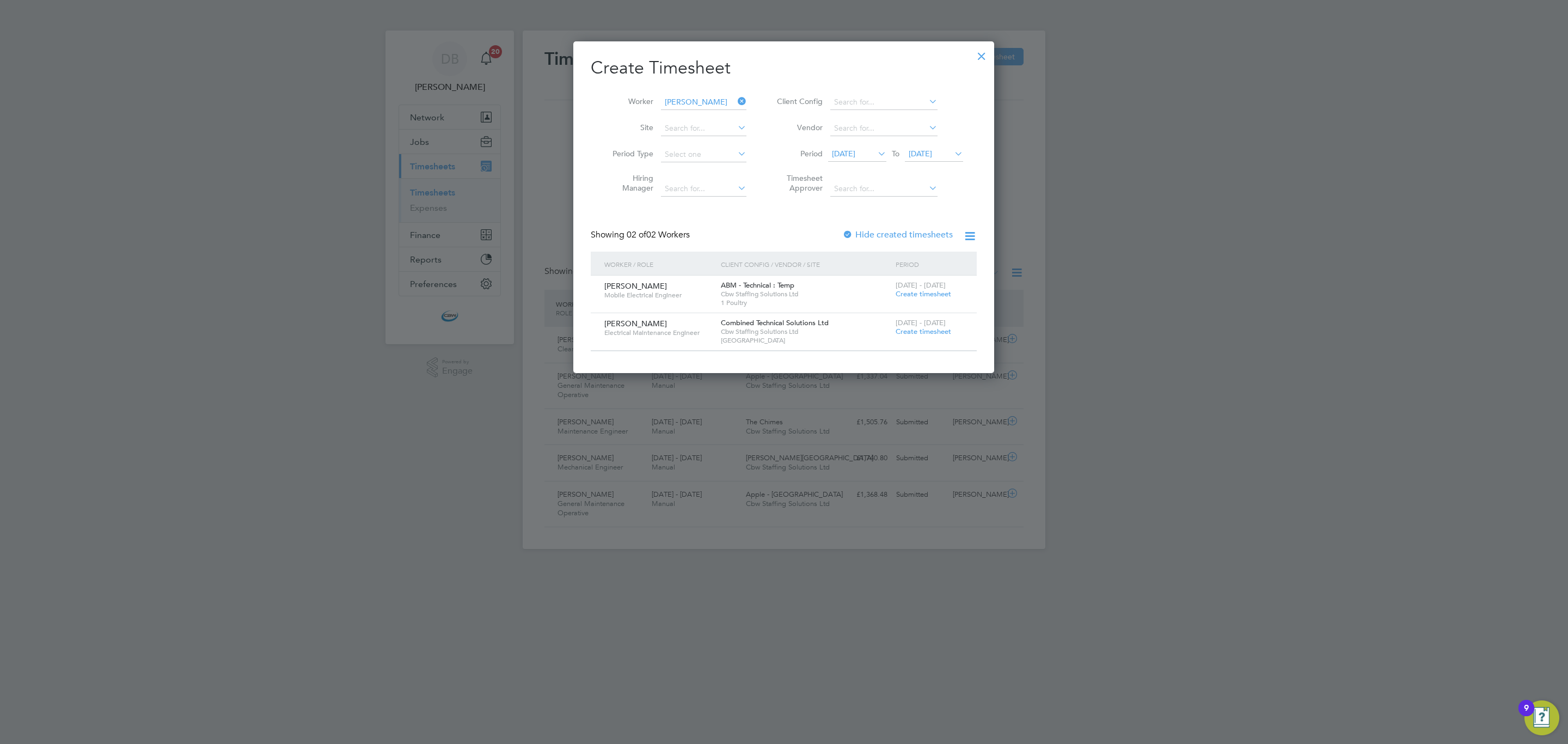
click at [918, 333] on span "Create timesheet" at bounding box center [924, 331] width 56 height 9
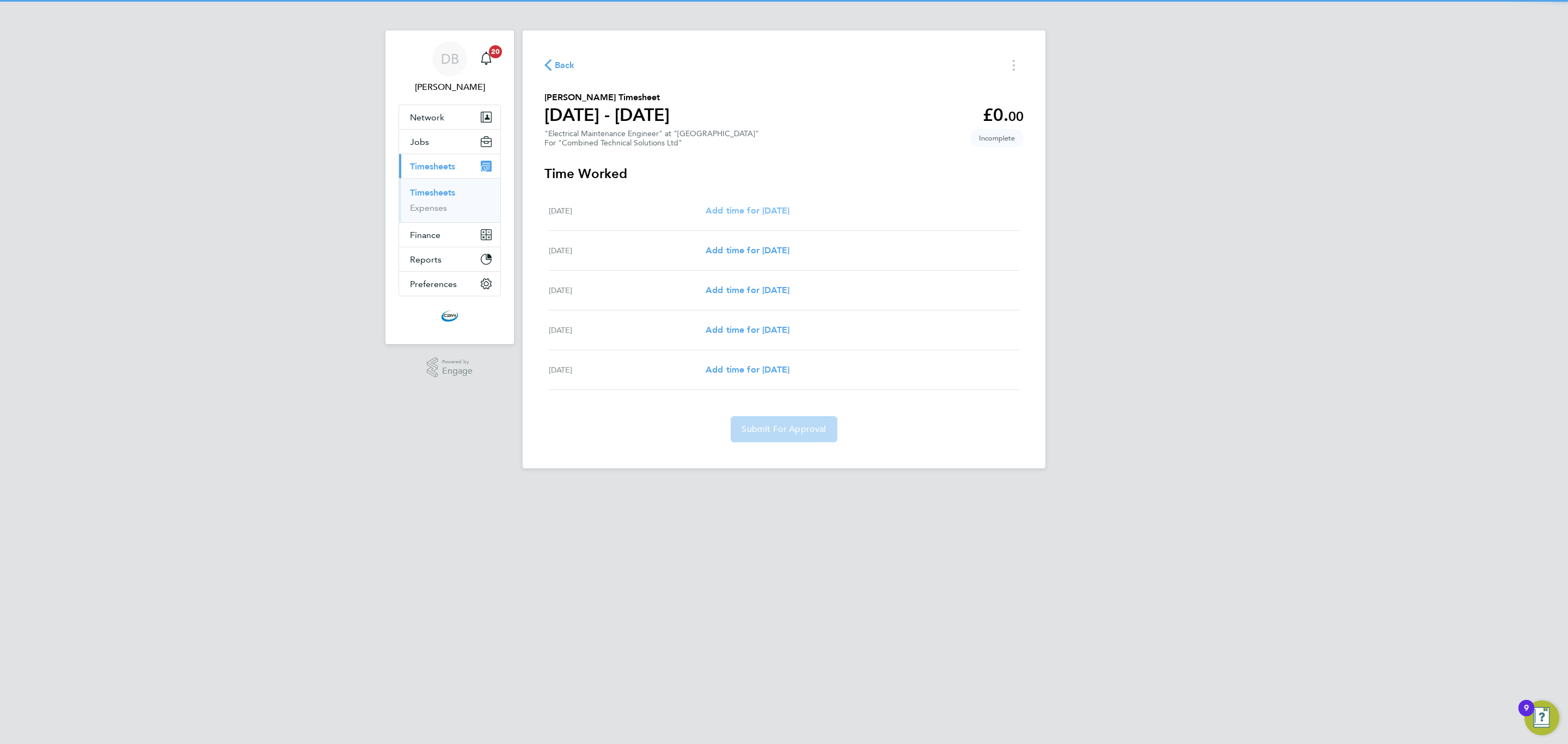
click at [753, 217] on link "Add time for [DATE]" at bounding box center [747, 210] width 84 height 13
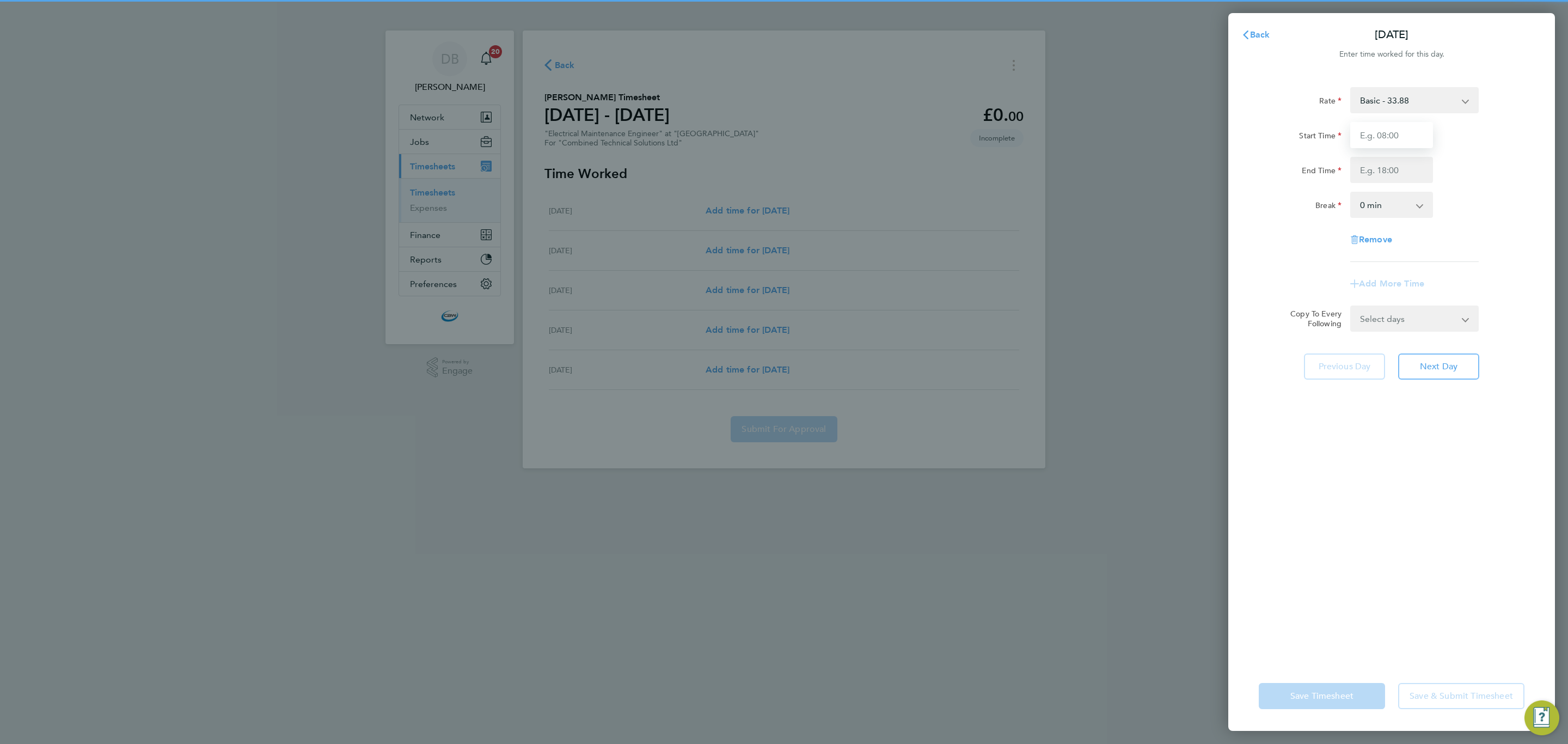
drag, startPoint x: 1374, startPoint y: 125, endPoint x: 1372, endPoint y: 139, distance: 14.1
click at [1374, 128] on input "Start Time" at bounding box center [1391, 135] width 83 height 26
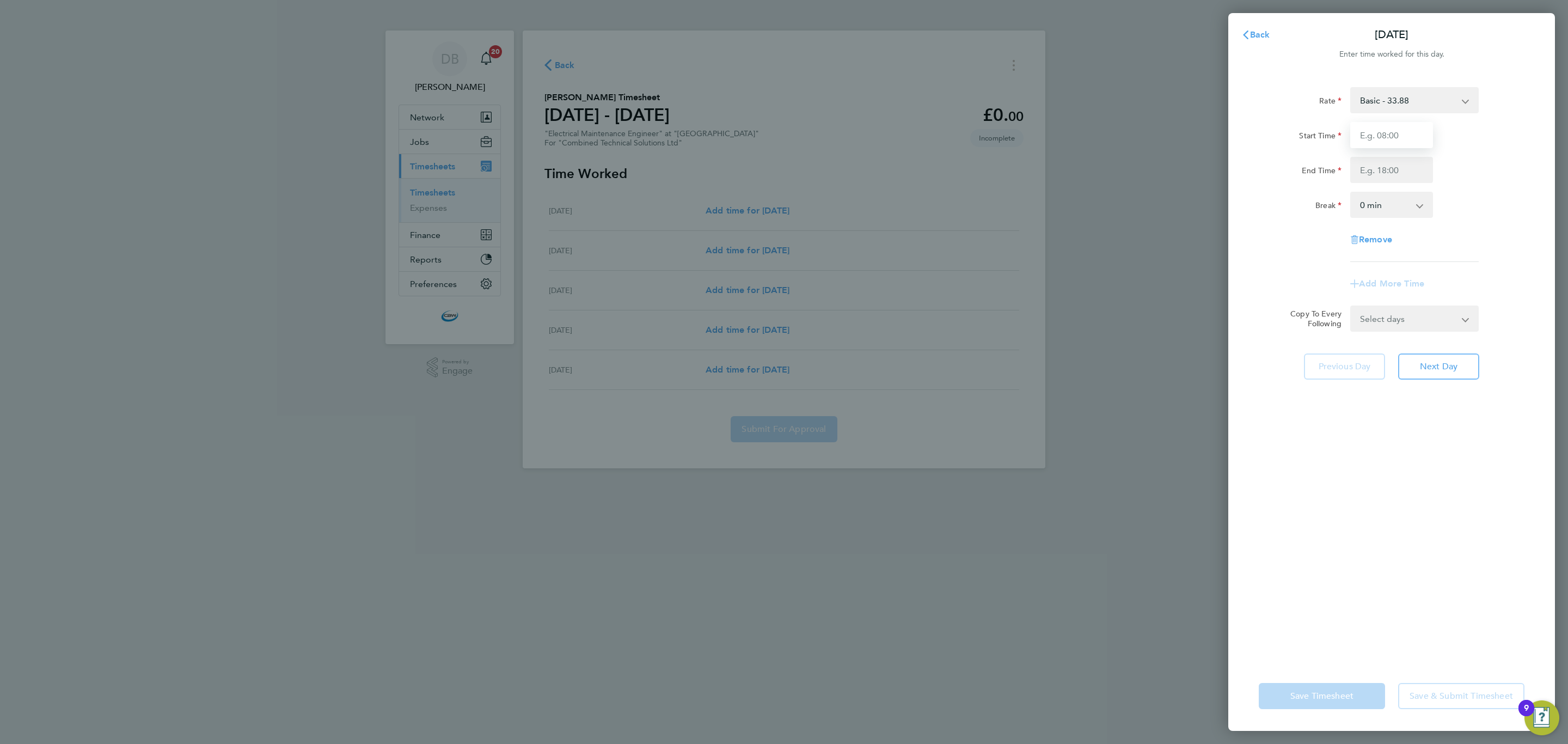
type input "08:00"
click at [1393, 177] on input "End Time" at bounding box center [1391, 170] width 83 height 26
type input "17:00"
drag, startPoint x: 1391, startPoint y: 198, endPoint x: 1390, endPoint y: 212, distance: 14.0
click at [1391, 198] on select "0 min 15 min 30 min 45 min 60 min 75 min 90 min" at bounding box center [1384, 205] width 68 height 24
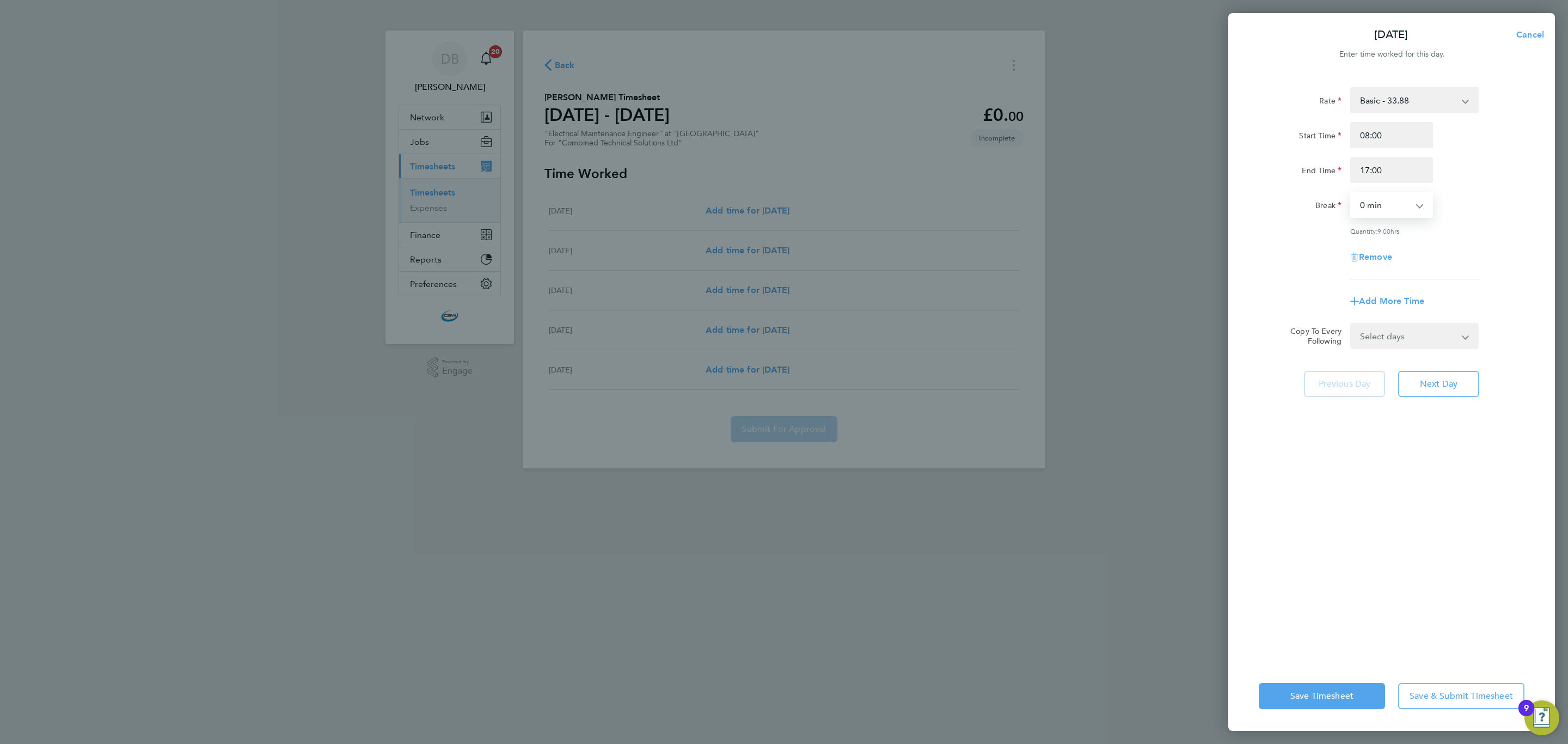
select select "60"
click at [1351, 193] on select "0 min 15 min 30 min 45 min 60 min 75 min 90 min" at bounding box center [1384, 205] width 68 height 24
click at [1384, 330] on select "Select days Day [DATE] [DATE] [DATE] [DATE]" at bounding box center [1408, 336] width 114 height 24
select select "DAY"
click at [1351, 324] on select "Select days Day [DATE] [DATE] [DATE] [DATE]" at bounding box center [1408, 336] width 114 height 24
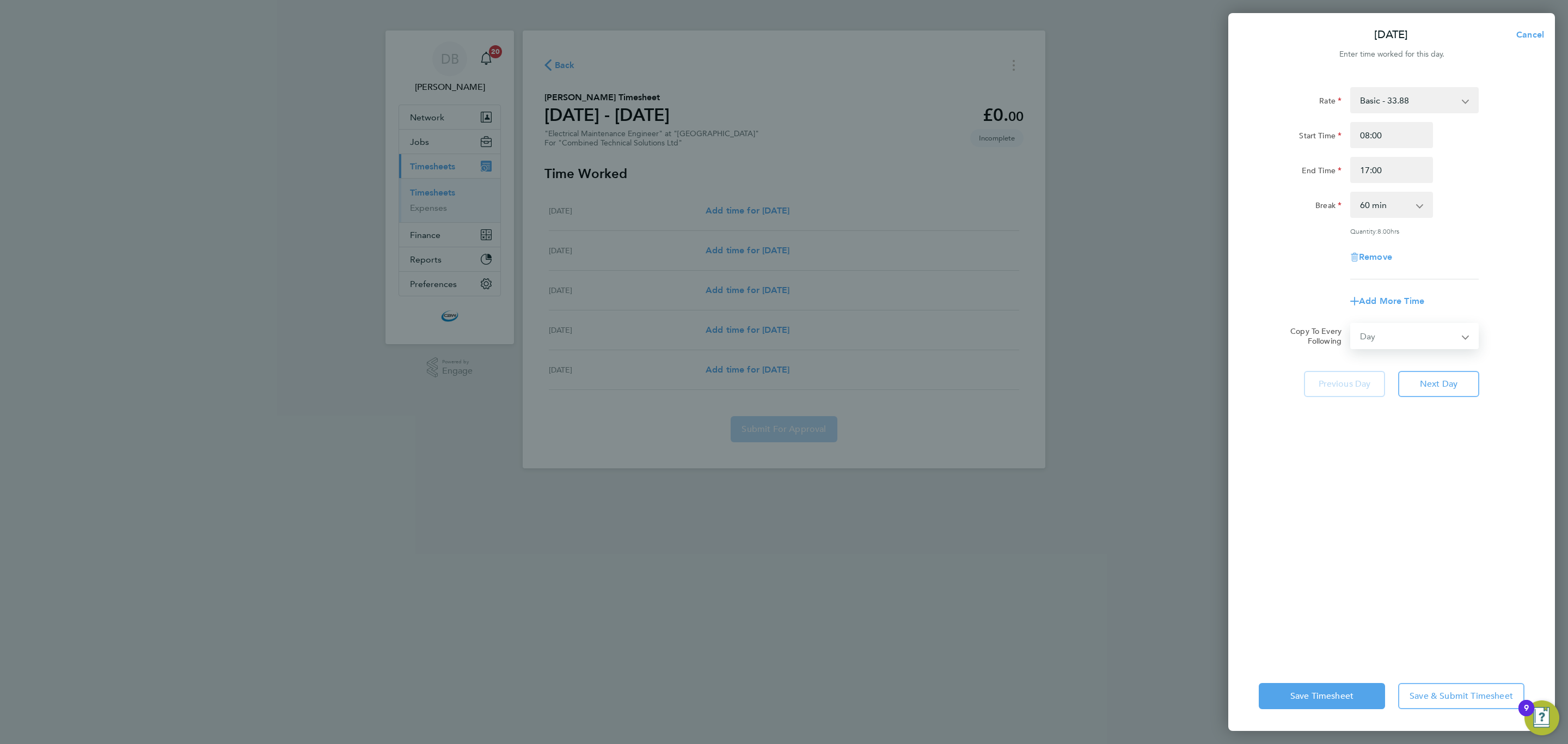
select select "[DATE]"
click at [1294, 688] on button "Save Timesheet" at bounding box center [1322, 696] width 126 height 26
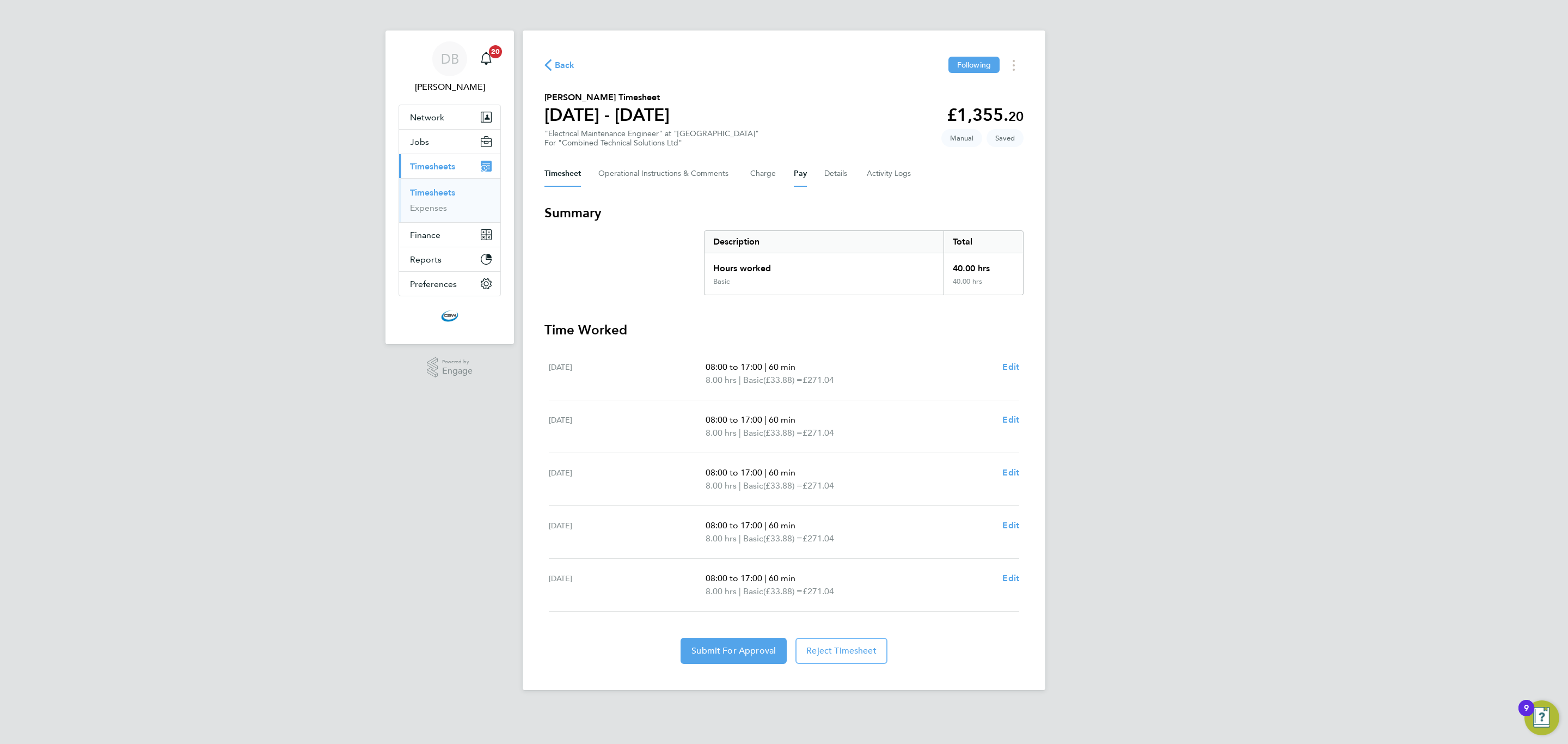
click at [797, 172] on button "Pay" at bounding box center [800, 173] width 13 height 26
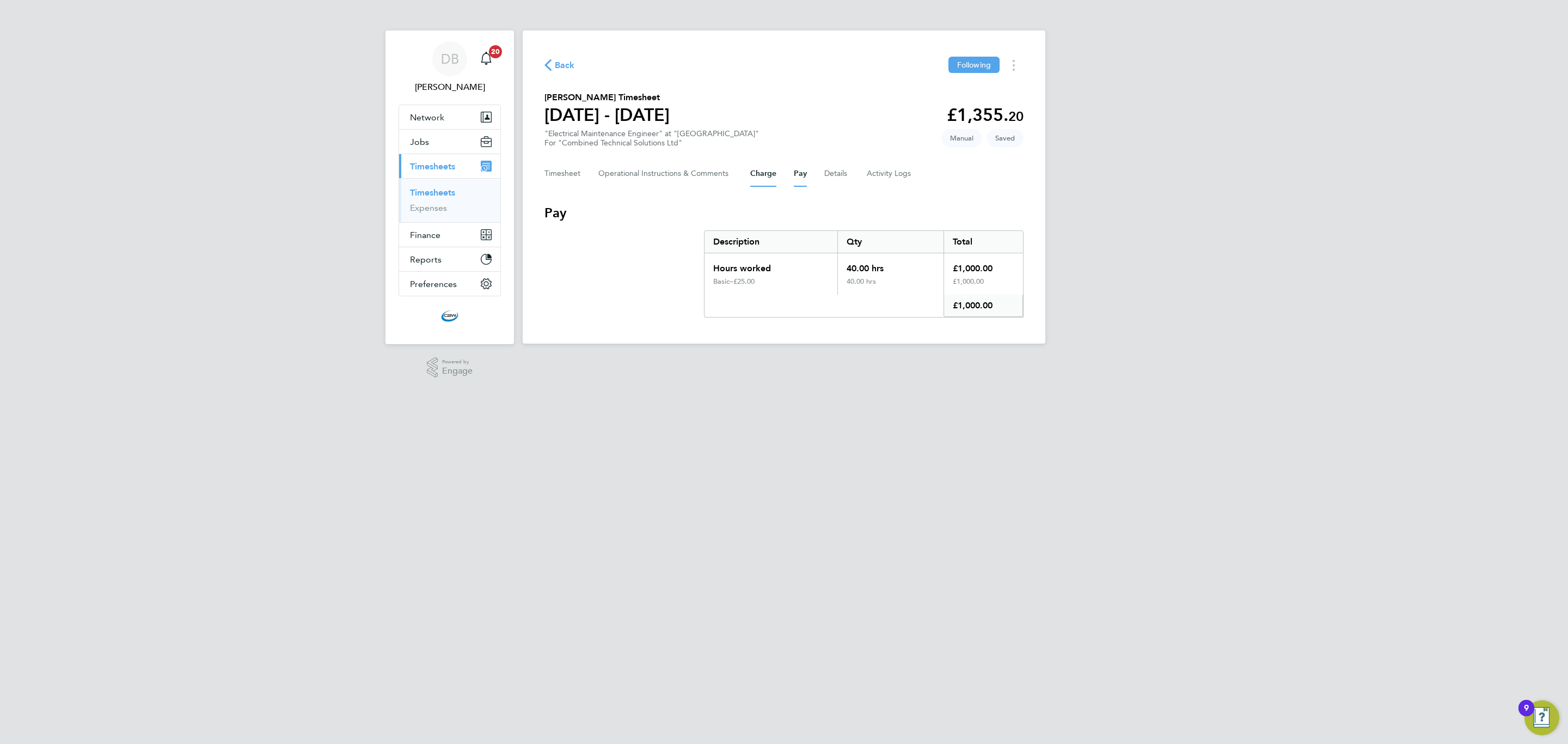
click at [771, 175] on button "Charge" at bounding box center [762, 173] width 26 height 26
click at [567, 170] on button "Timesheet" at bounding box center [563, 173] width 36 height 26
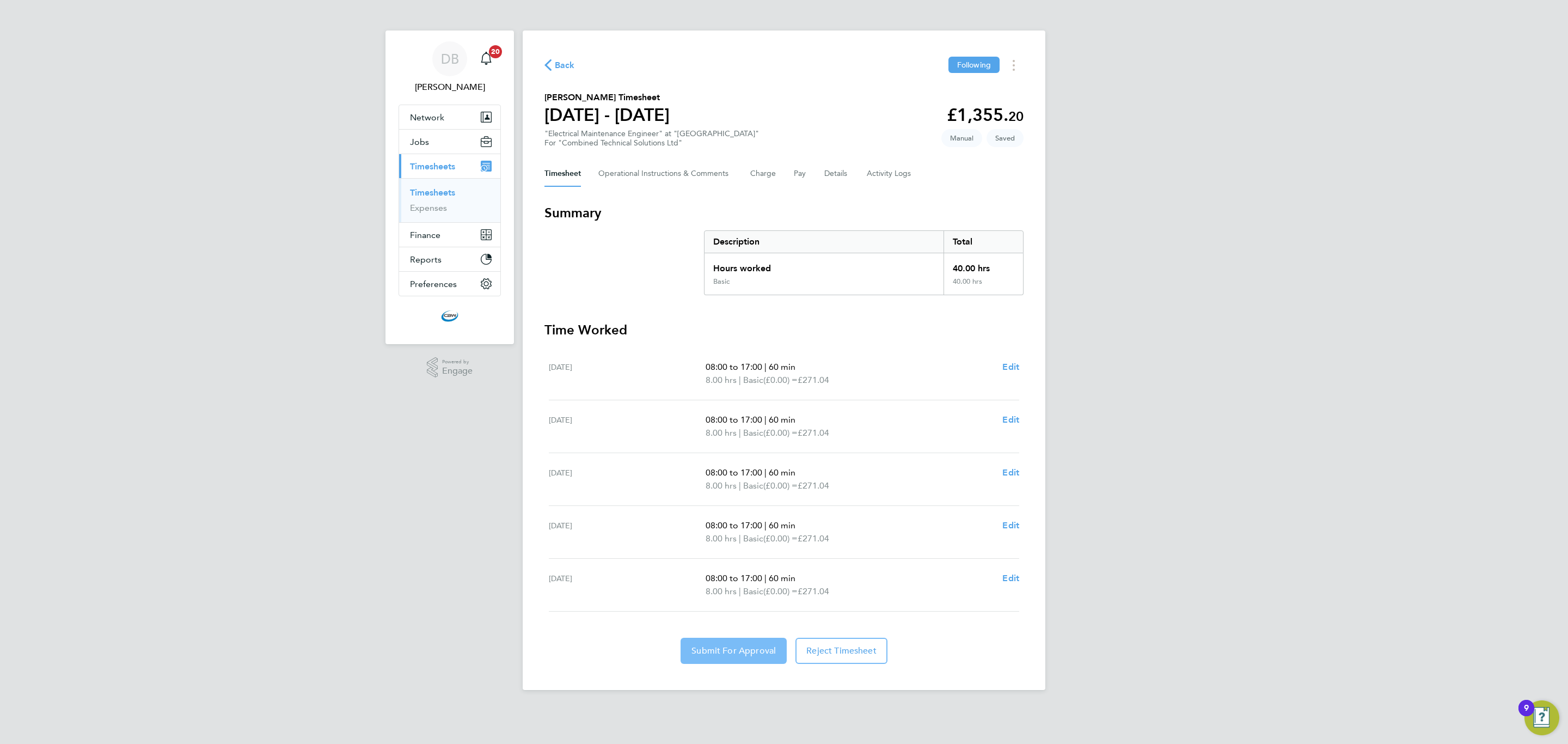
click at [735, 652] on span "Submit For Approval" at bounding box center [733, 651] width 84 height 11
click at [848, 175] on div "Timesheet Operational Instructions & Comments Charge Pay Details Activity Logs" at bounding box center [784, 173] width 479 height 26
click at [838, 173] on button "Details" at bounding box center [836, 173] width 25 height 26
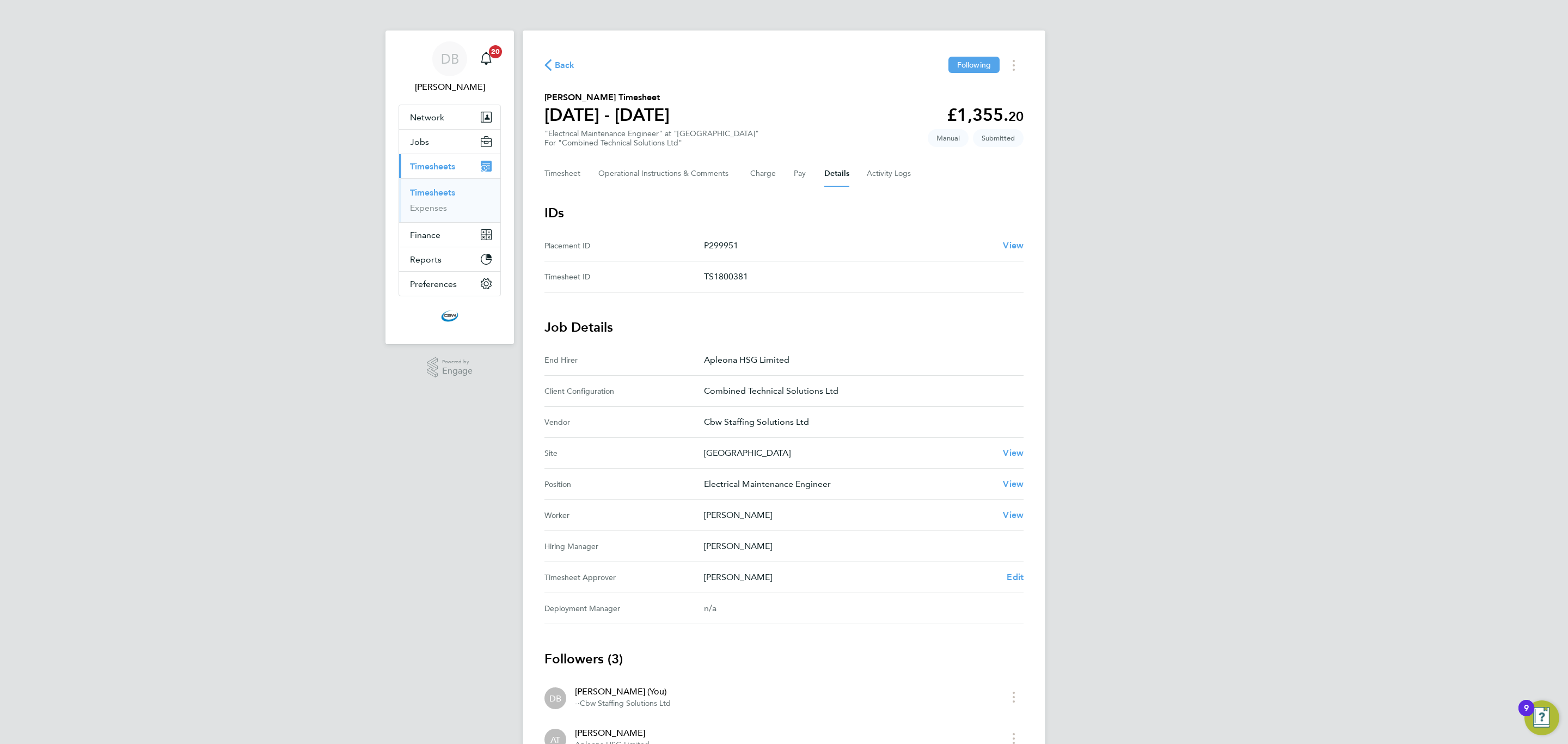
drag, startPoint x: 764, startPoint y: 246, endPoint x: 708, endPoint y: 242, distance: 56.1
click at [708, 242] on p "P299951" at bounding box center [849, 245] width 290 height 13
copy p "299951"
